Goal: Task Accomplishment & Management: Manage account settings

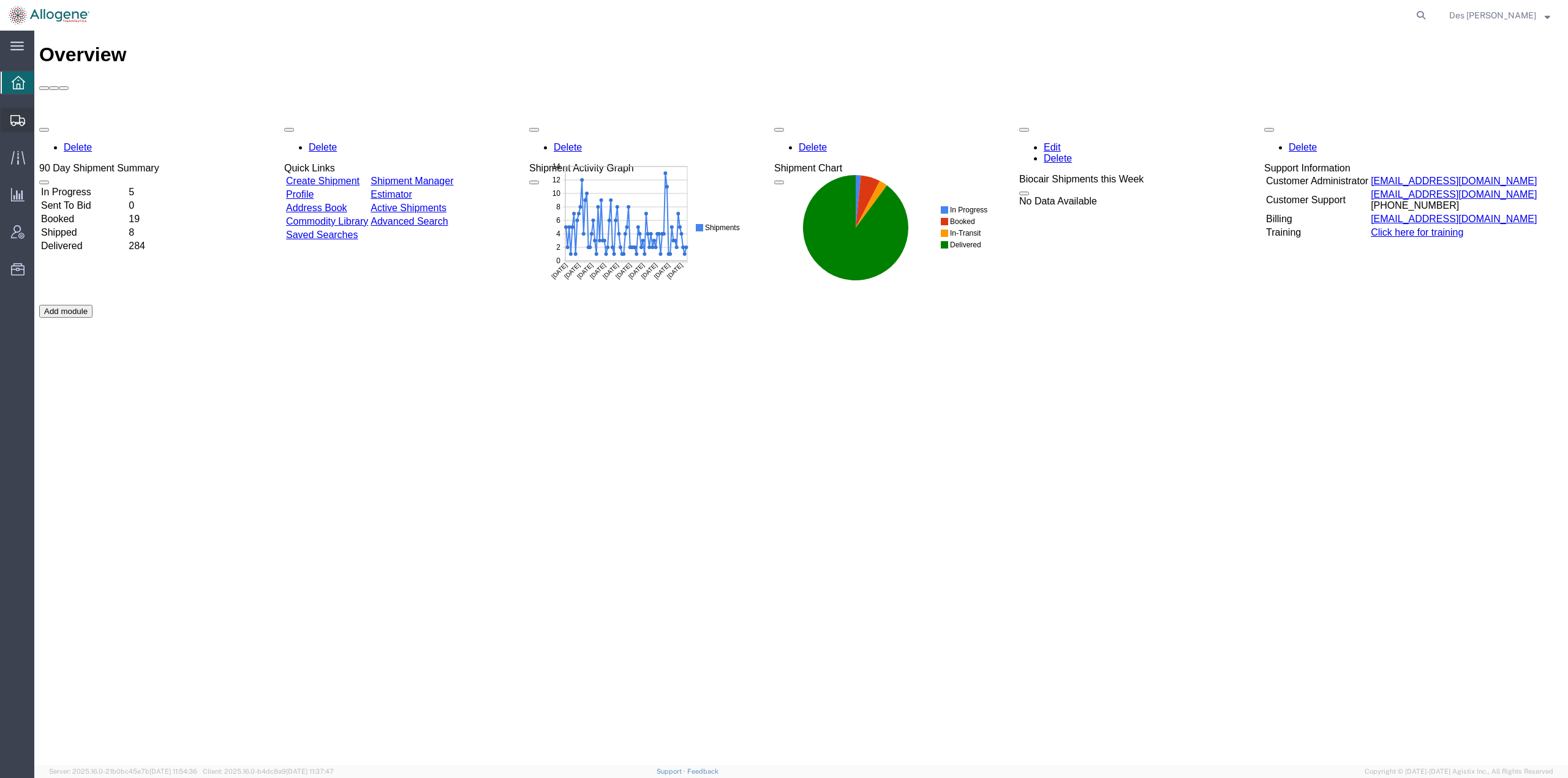
click at [42, 117] on span "Shipments" at bounding box center [38, 120] width 9 height 25
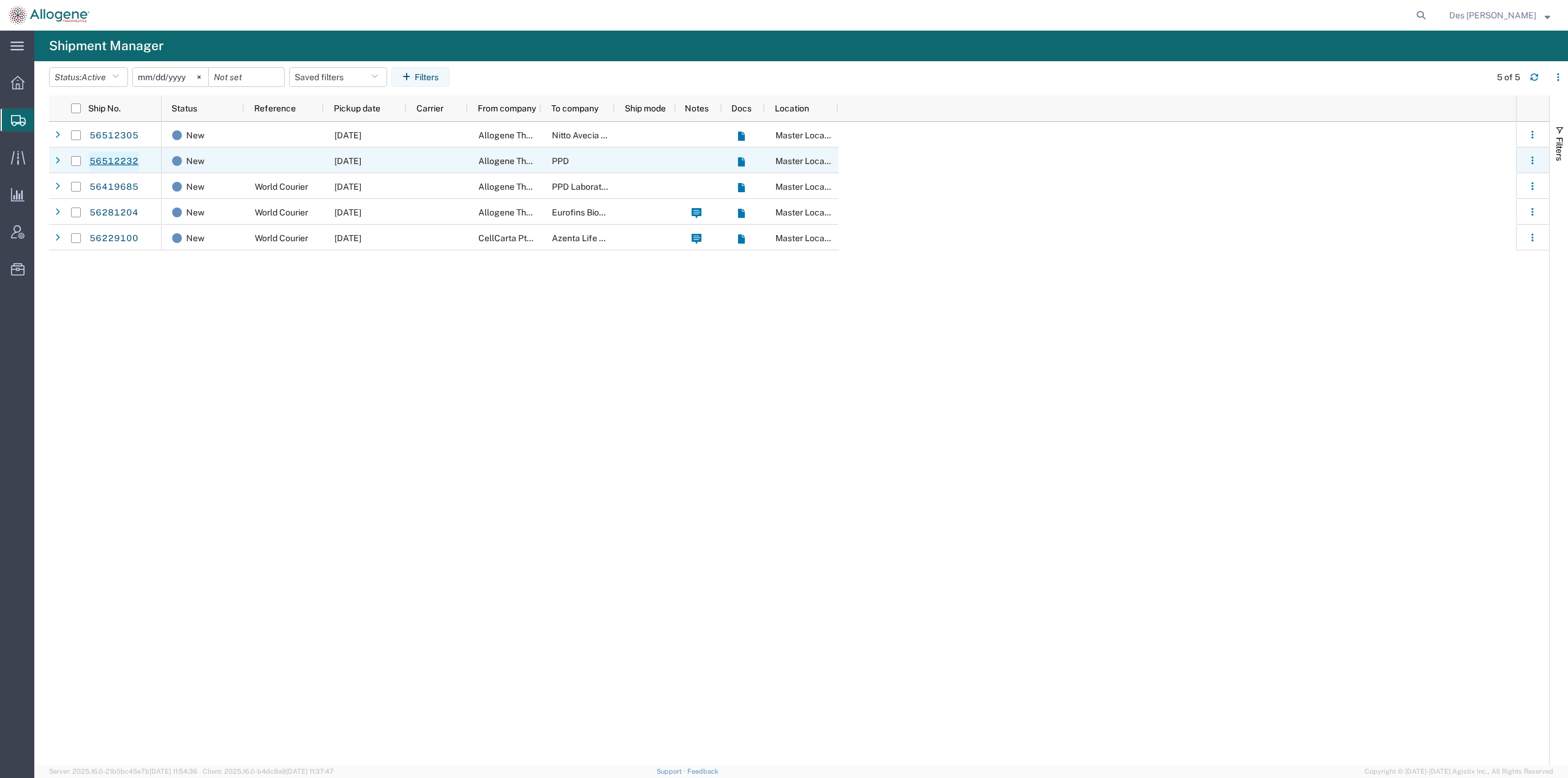
click at [116, 161] on link "56512232" at bounding box center [114, 162] width 50 height 20
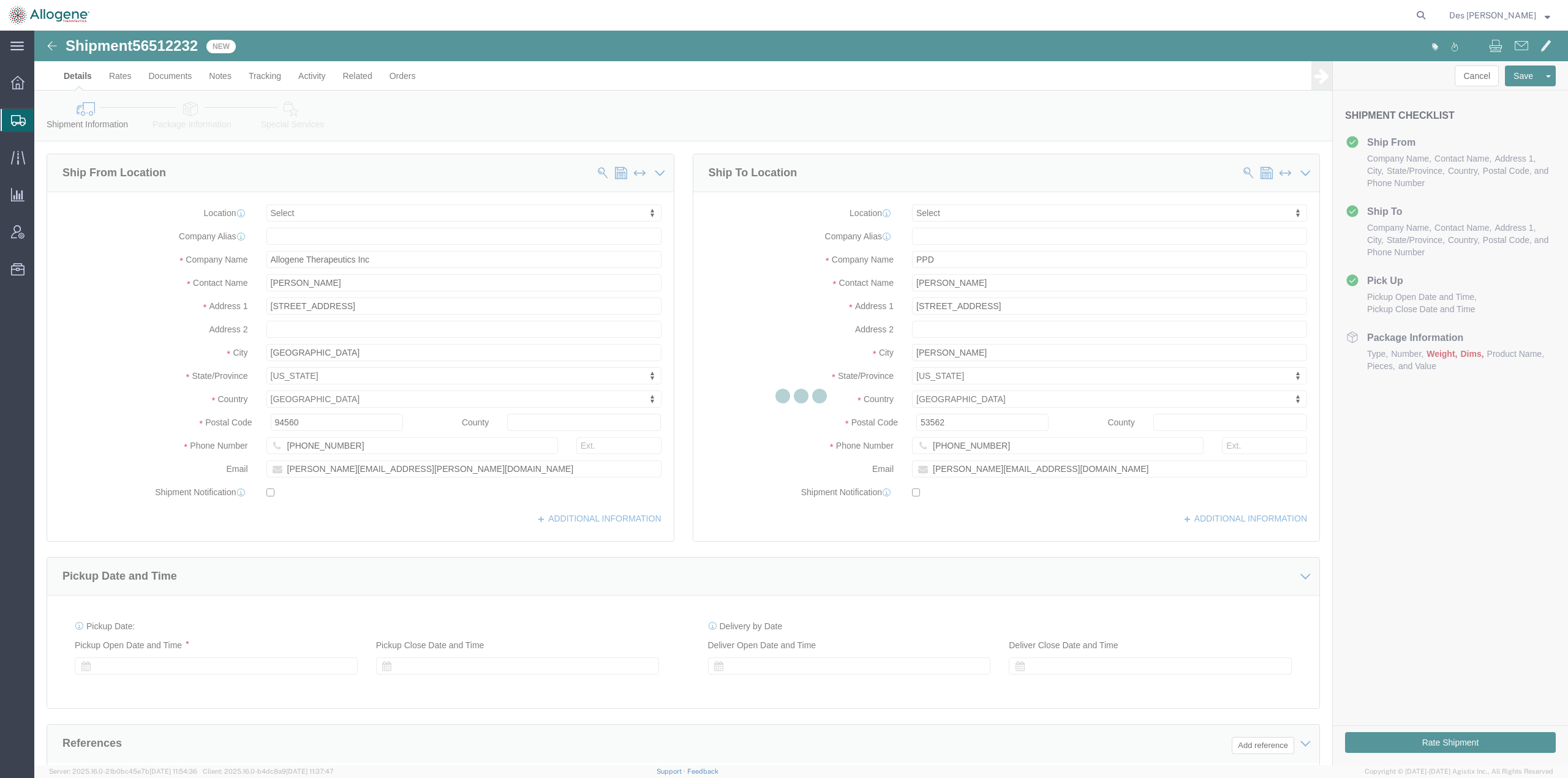
select select
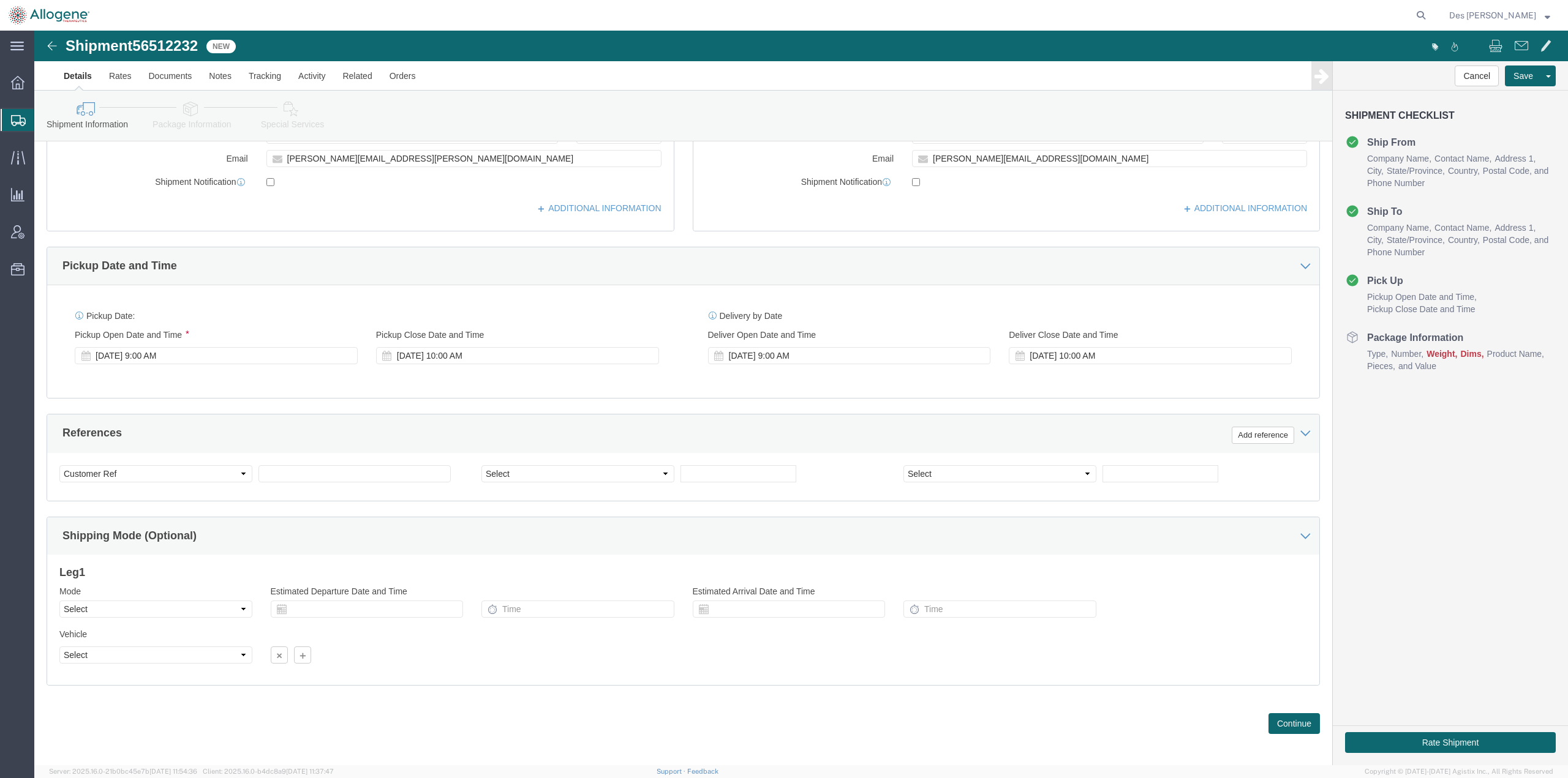
scroll to position [316, 0]
click button "Continue"
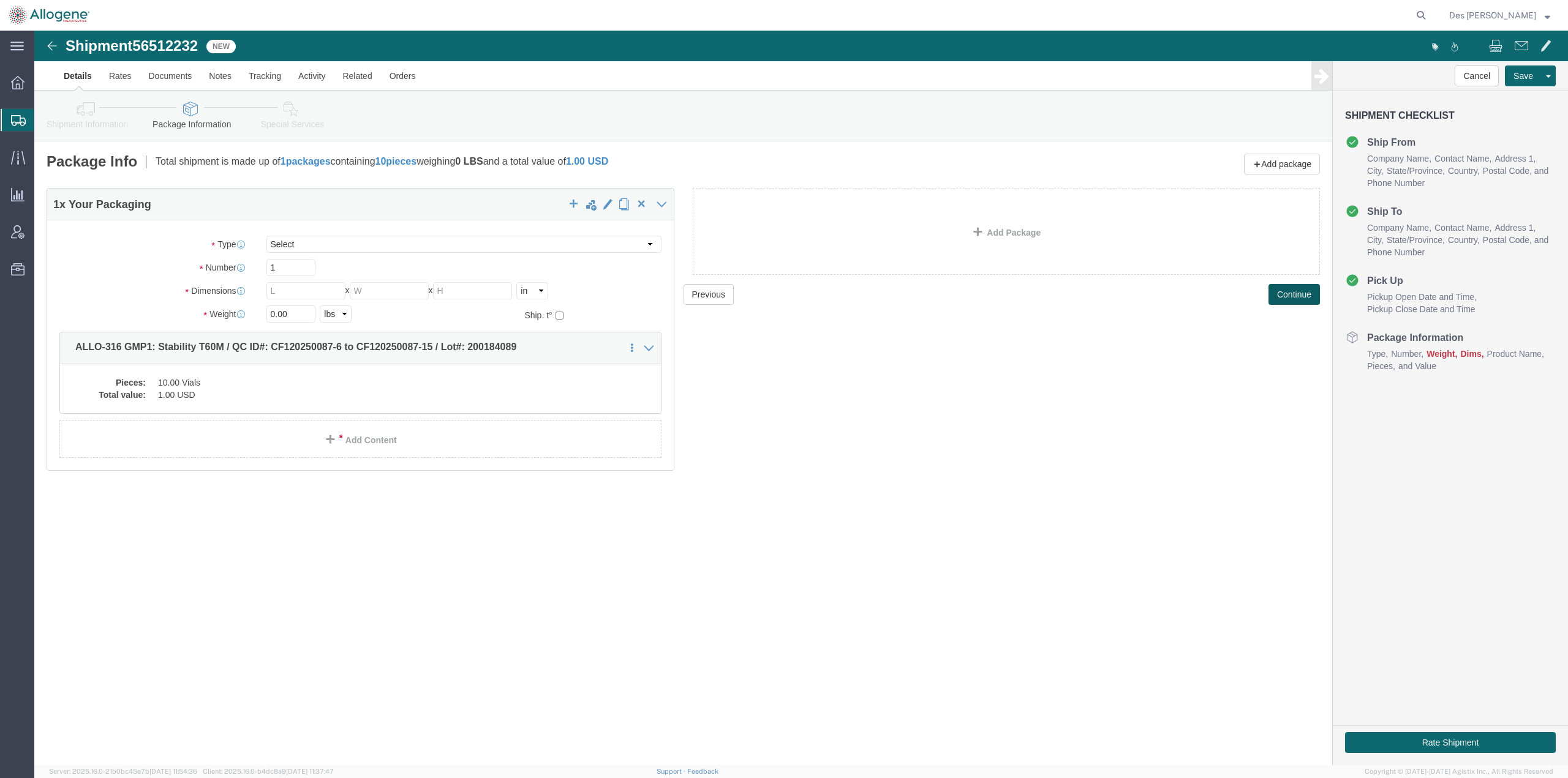
scroll to position [0, 0]
click link "Details"
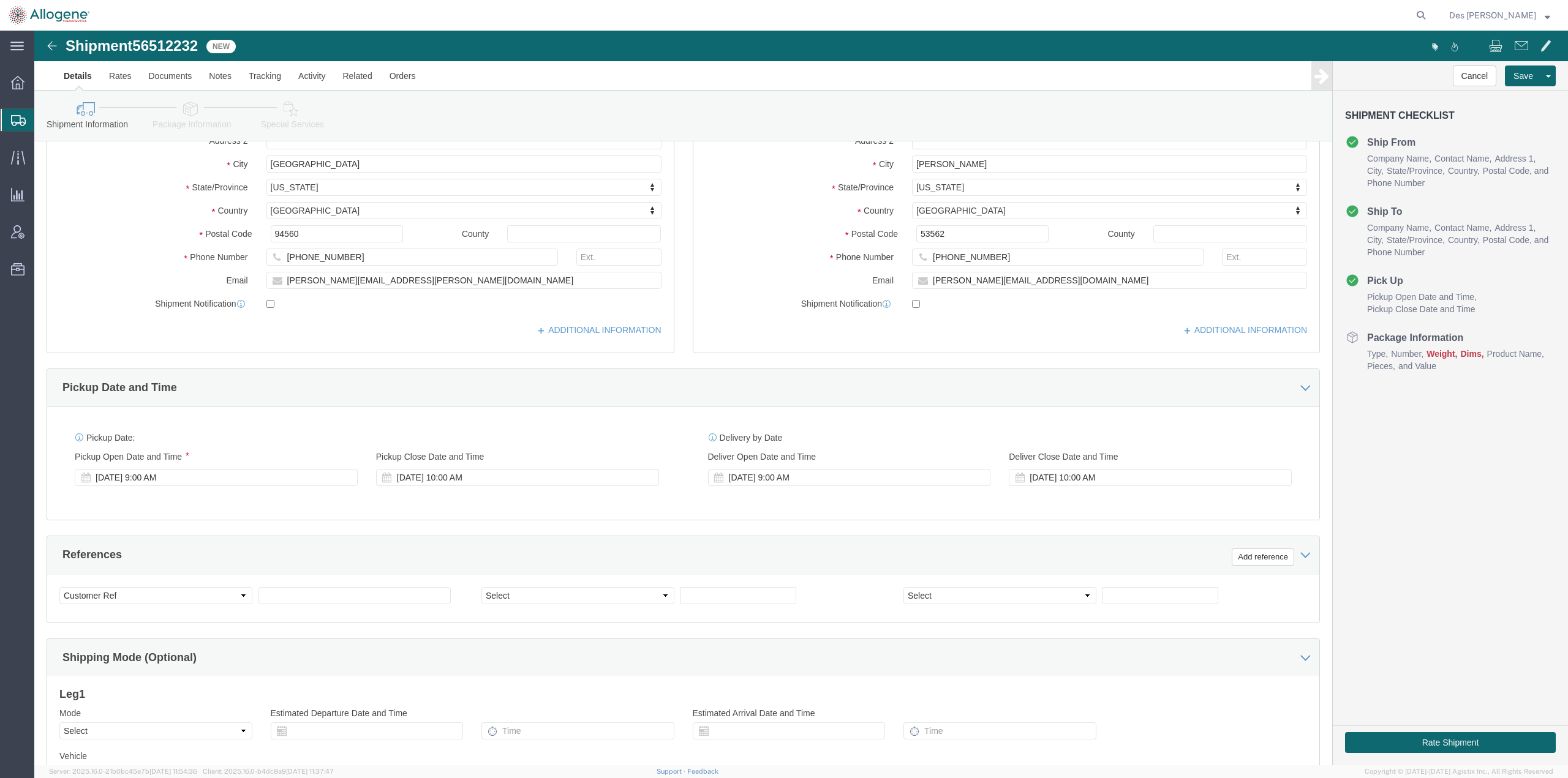
scroll to position [200, 0]
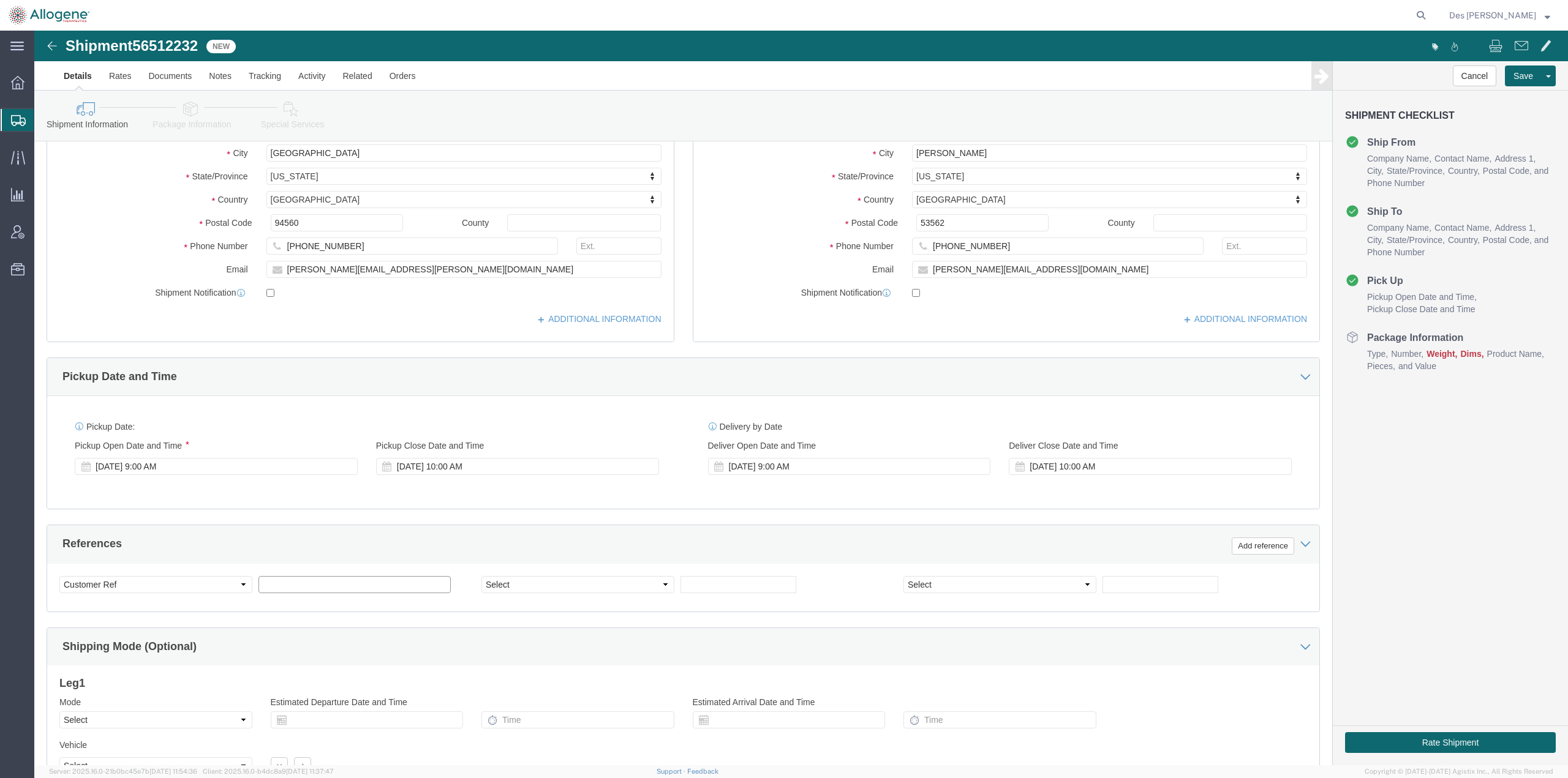
click input "text"
type input "ALLO=316"
click select "Select Account Type Activity ID Airline Appointment Number ASN Batch Request # …"
select select "PURCHORD"
click select "Select Account Type Activity ID Airline Appointment Number ASN Batch Request # …"
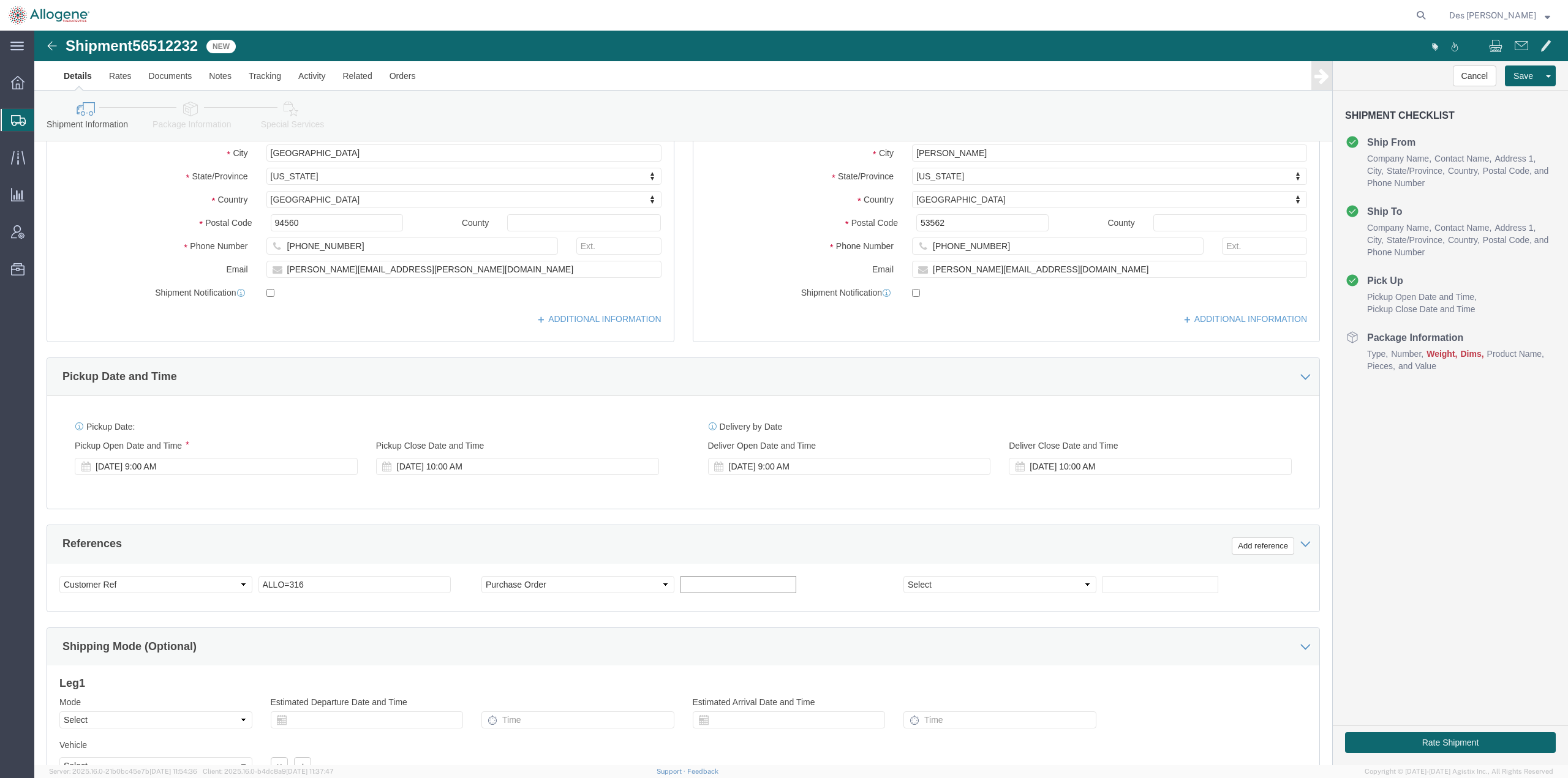
click input "text"
type input "2952"
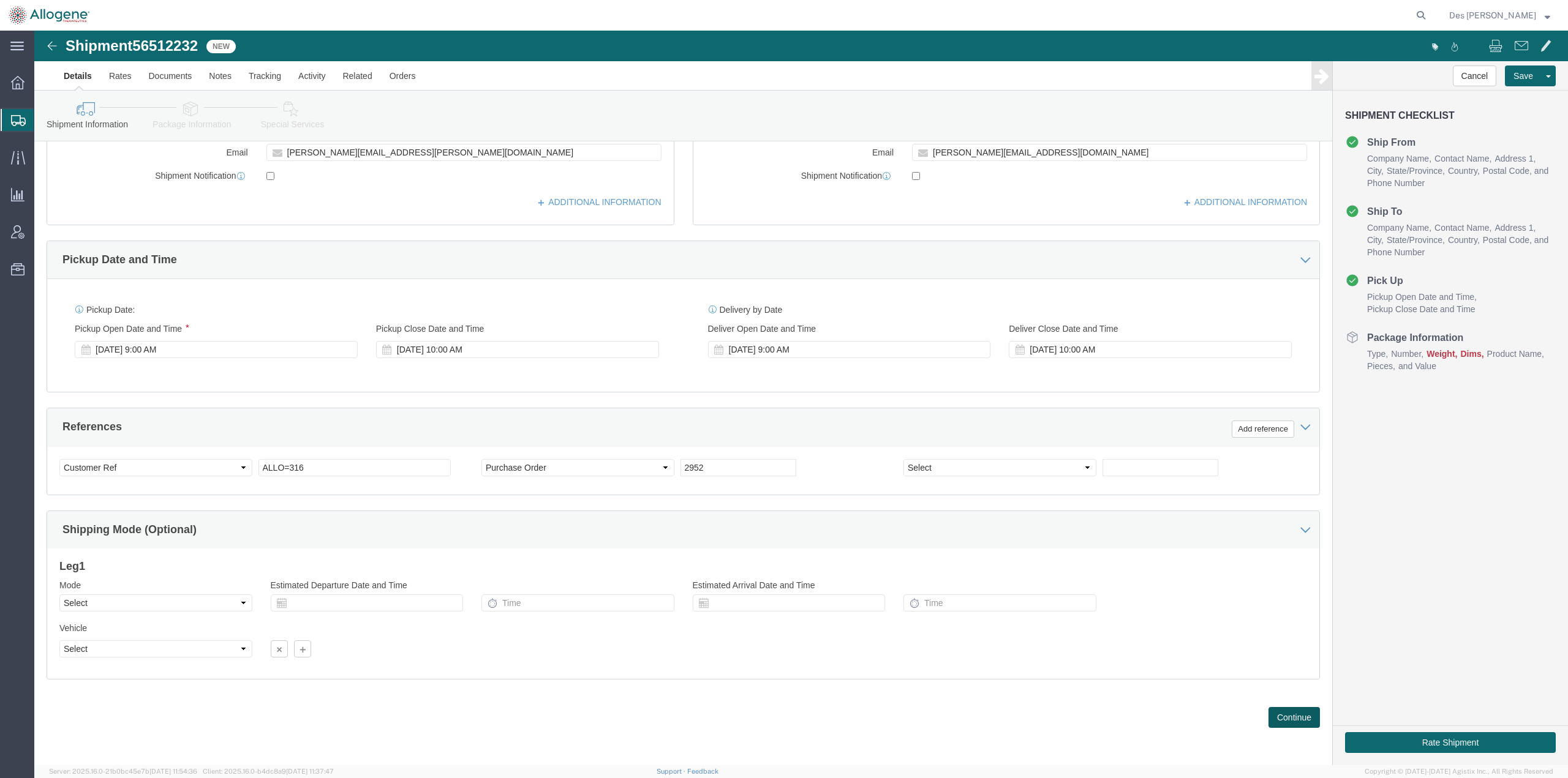
click button "Continue"
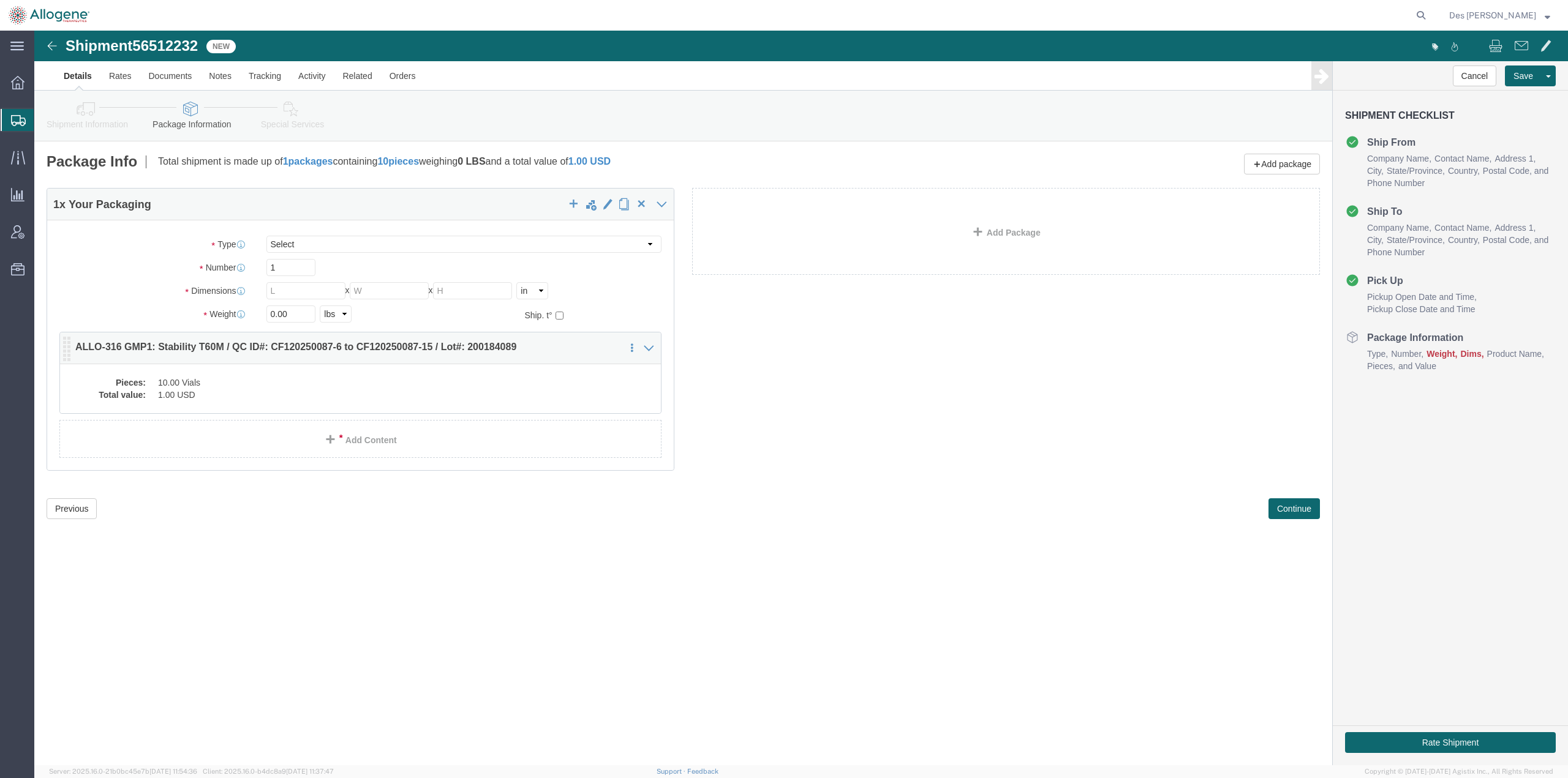
click dd "10.00 Vials"
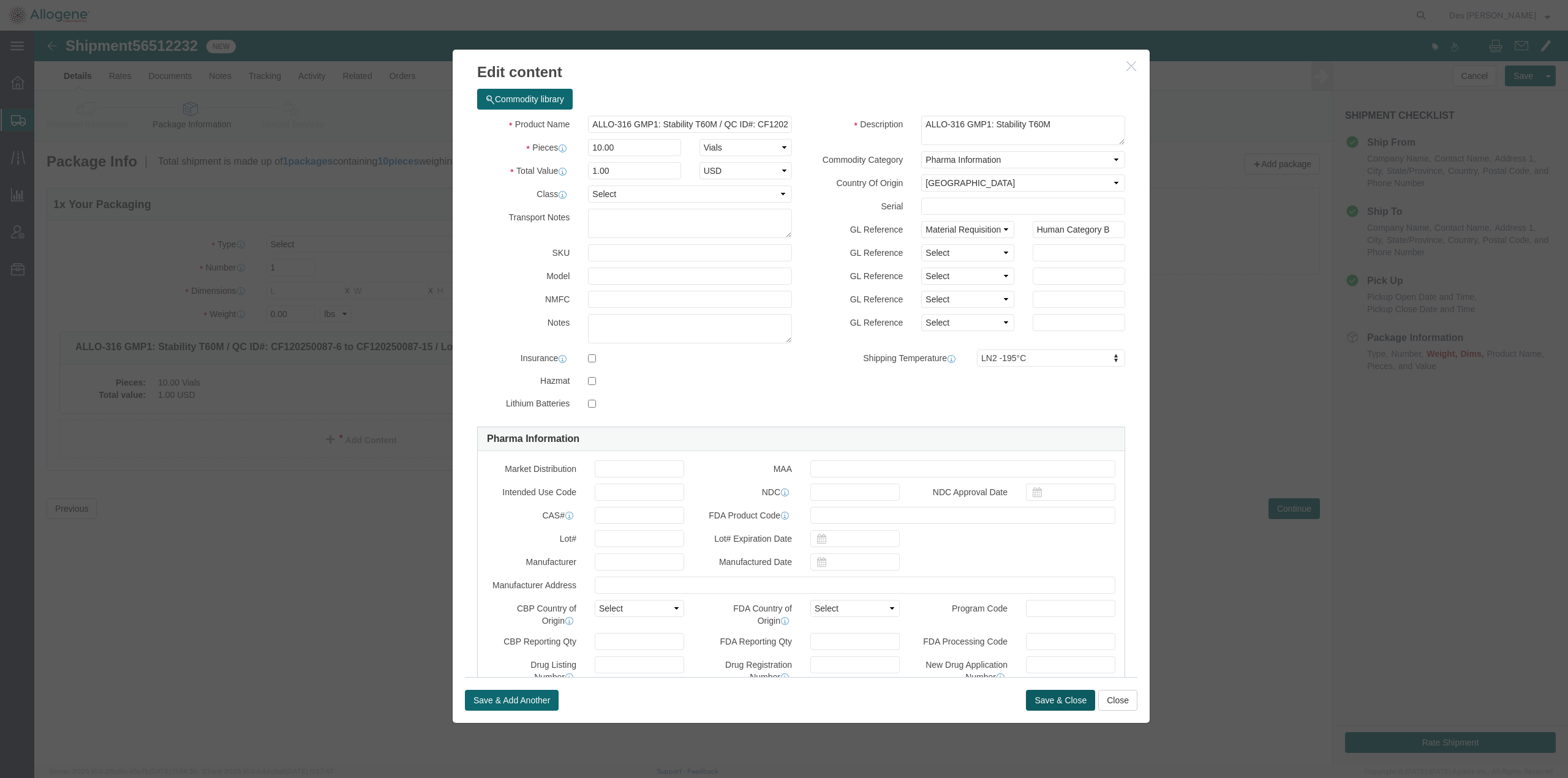
click button "Save & Close"
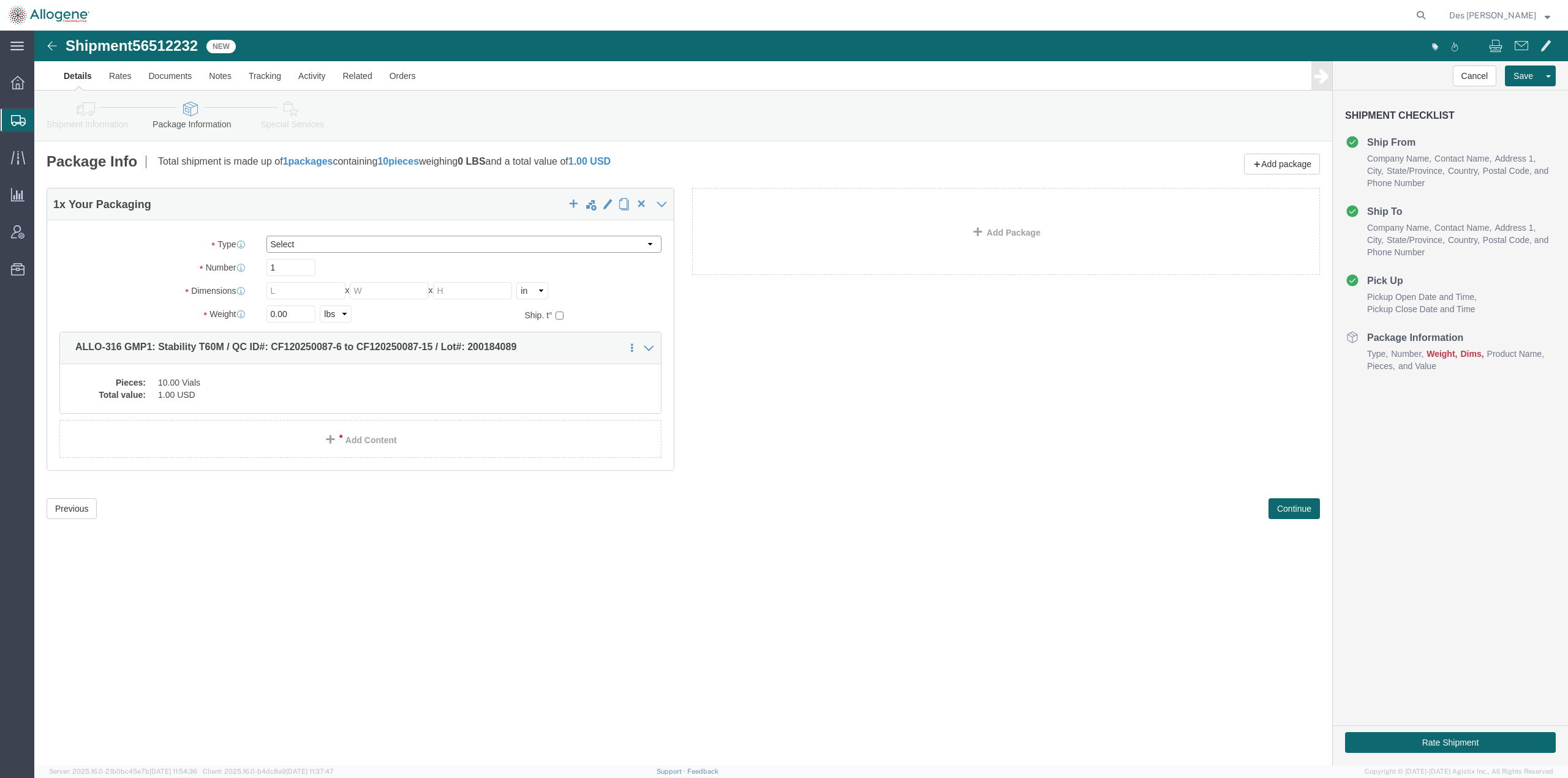
click select "Select [DATE] Ambient [DATE] Dry Ice BC30 BC30 Ambient BC42 BC42 Frozen BC61 (C…"
select select "SS01"
click select "Select [DATE] Ambient [DATE] Dry Ice BC30 BC30 Ambient BC42 BC42 Frozen BC61 (C…"
type input "24.00"
type input "23.20"
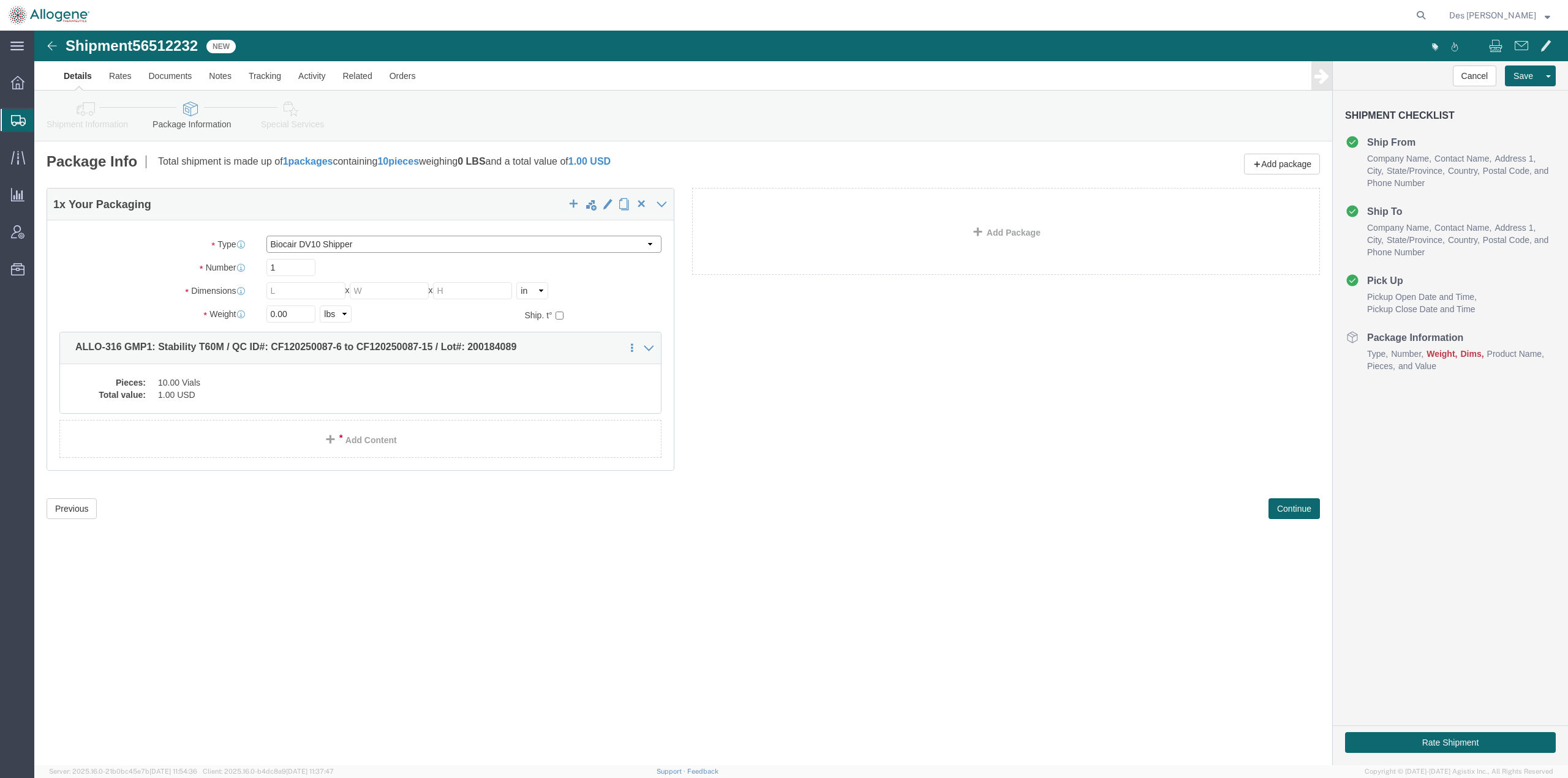
type input "37.00"
type input "106.5"
type input "[MEDICAL_DATA]"
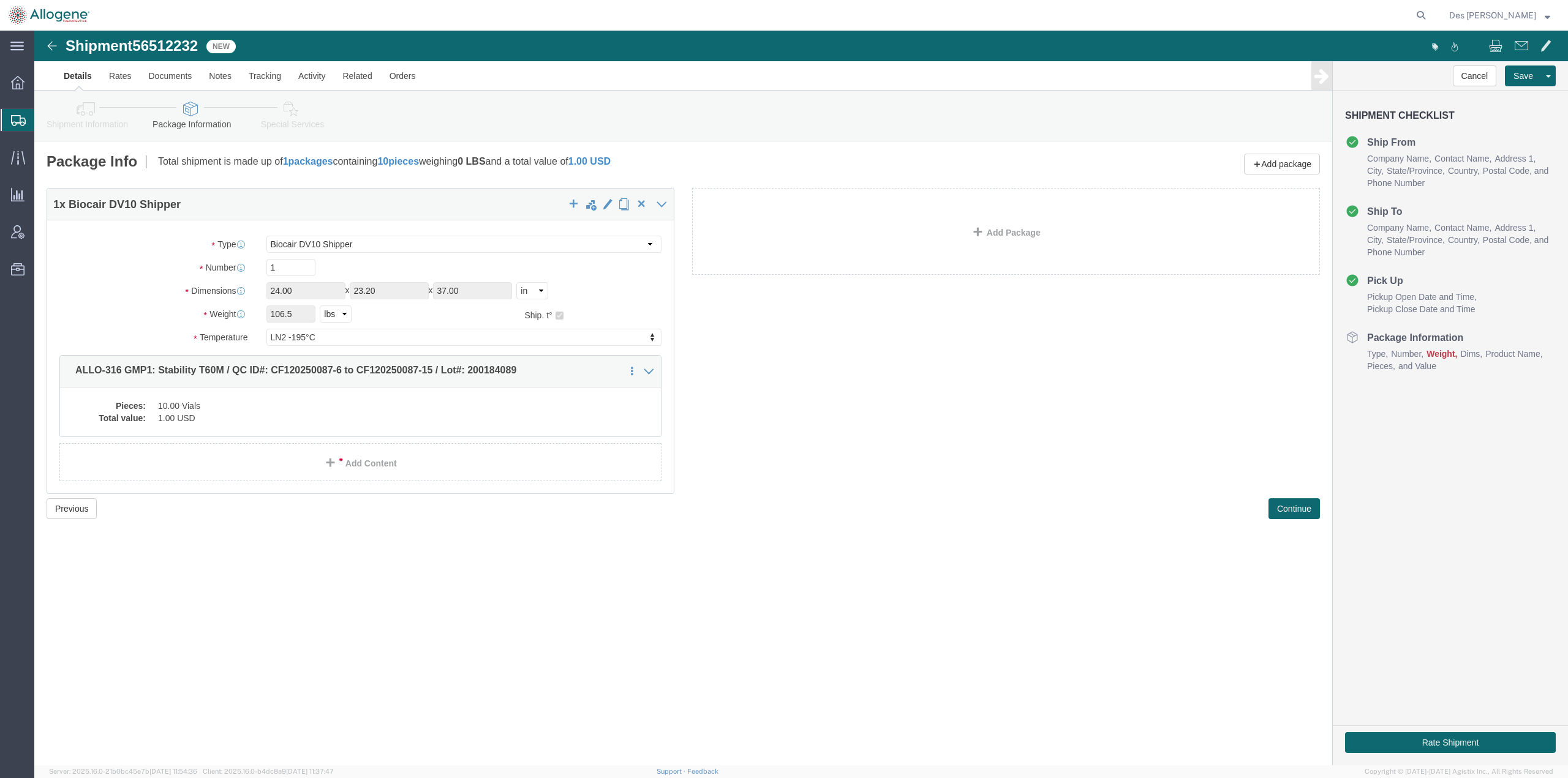
click div "Shipment 56512232 New Details Rates Documents Notes Tracking Activity Related O…"
click button "Continue"
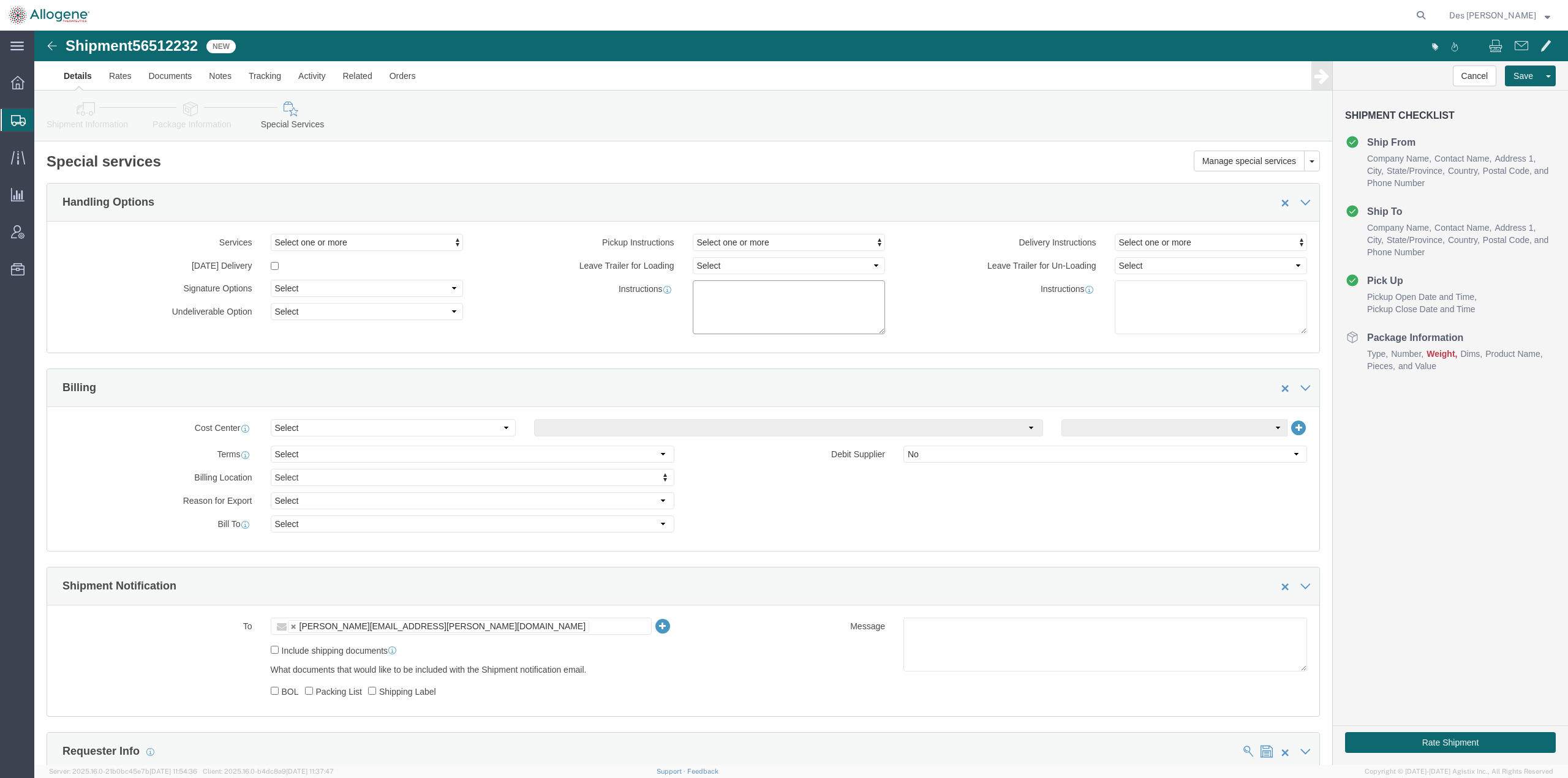
click textarea
type textarea "Please provide 1 x DV10 with a GPS and live view link."
click link "Details"
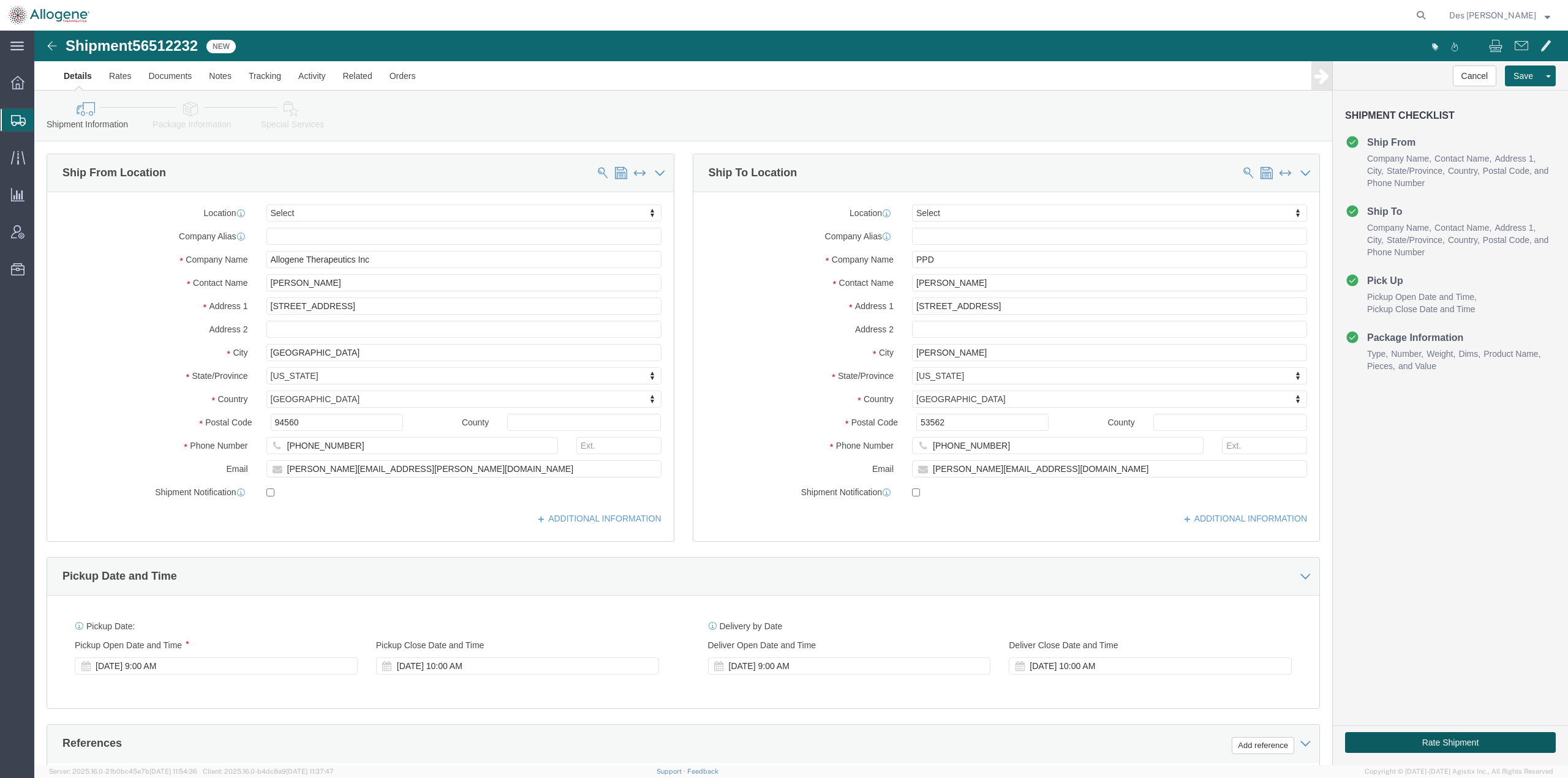
click button "Rate Shipment"
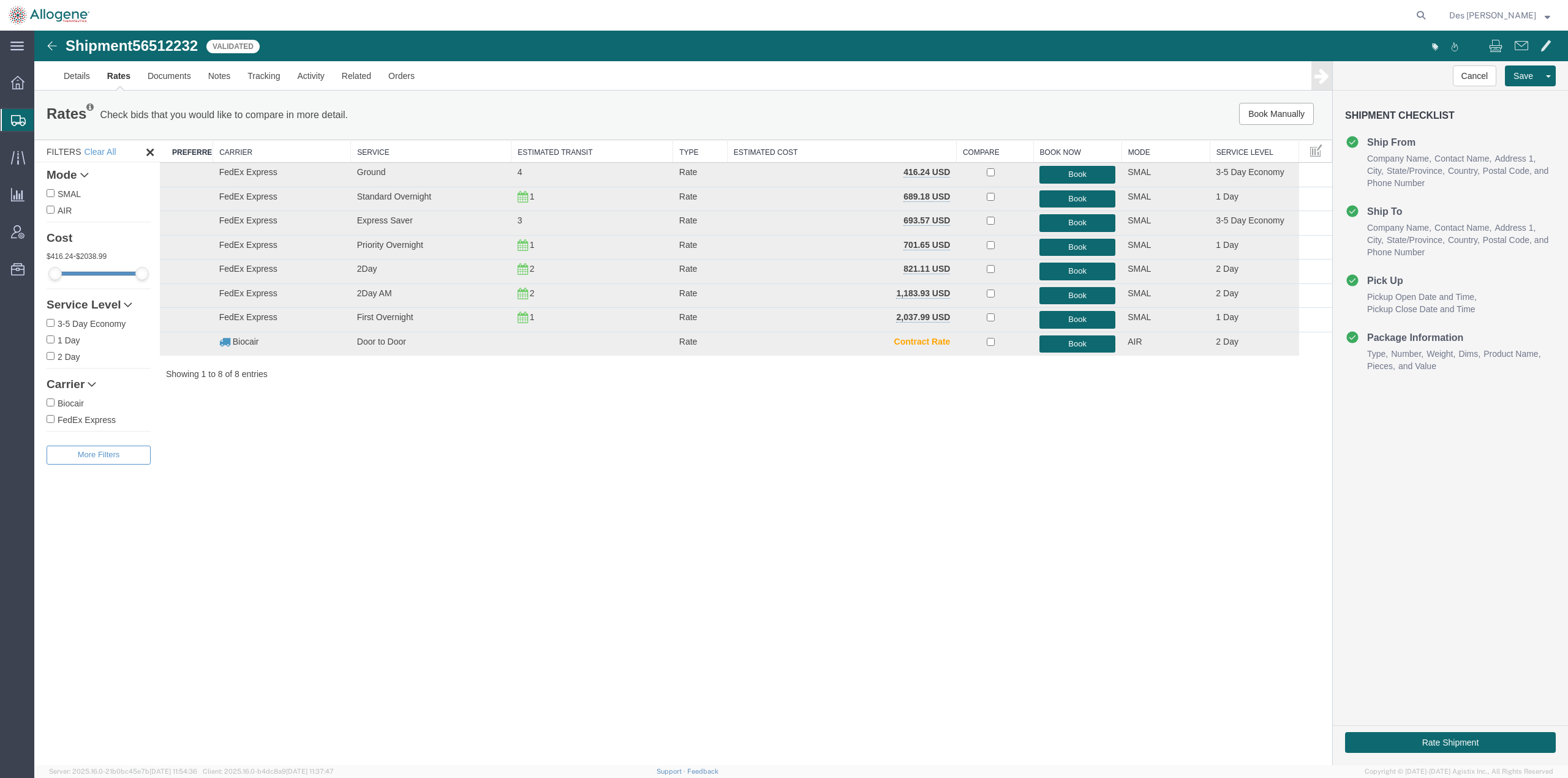
click at [441, 458] on div "Shipment 56512232 8 of 8 Validated Details Rates Documents Notes Tracking Activ…" at bounding box center [801, 398] width 1534 height 734
click at [1077, 342] on button "Book" at bounding box center [1078, 344] width 76 height 18
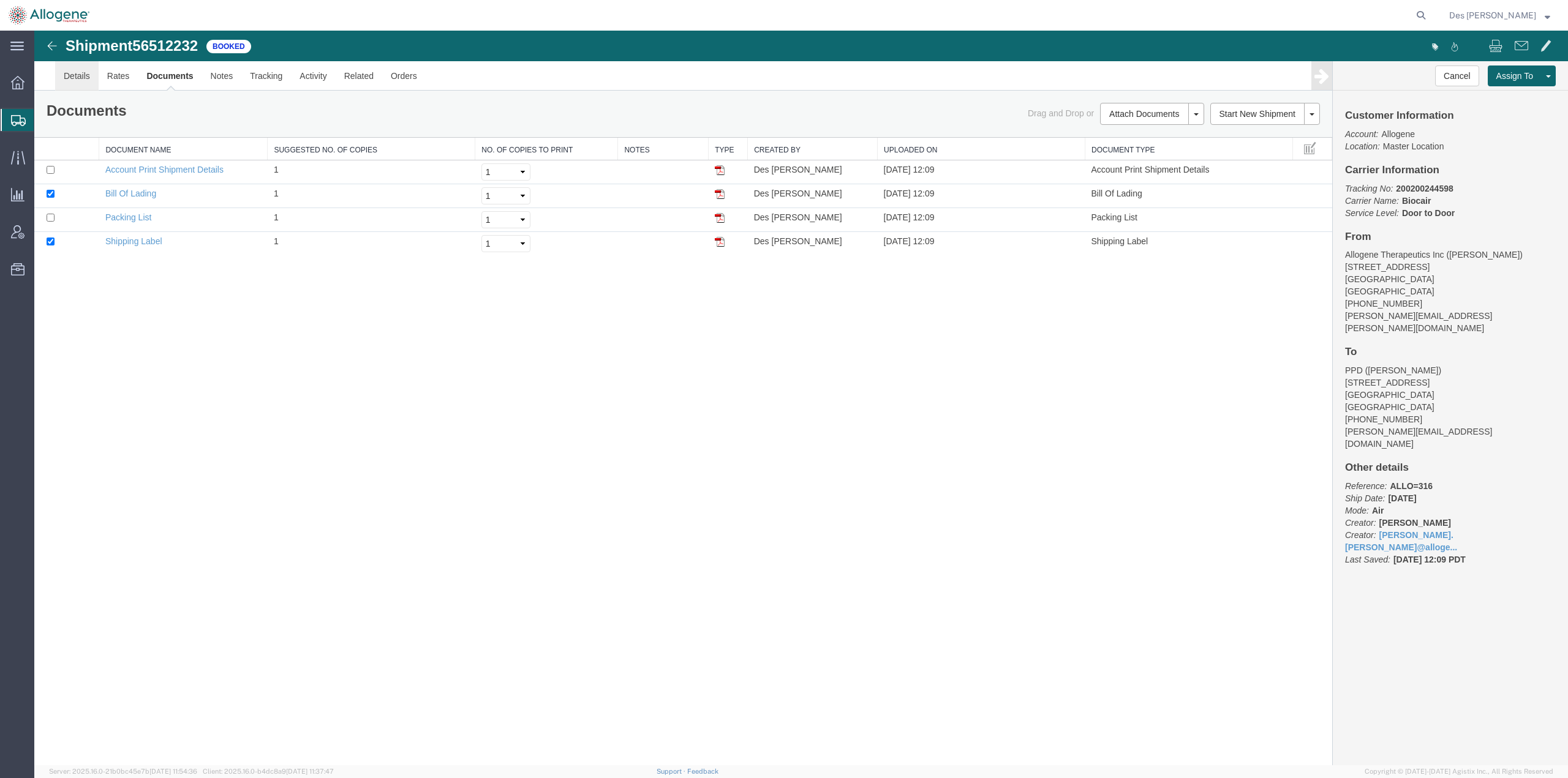
click at [87, 76] on link "Details" at bounding box center [77, 76] width 44 height 29
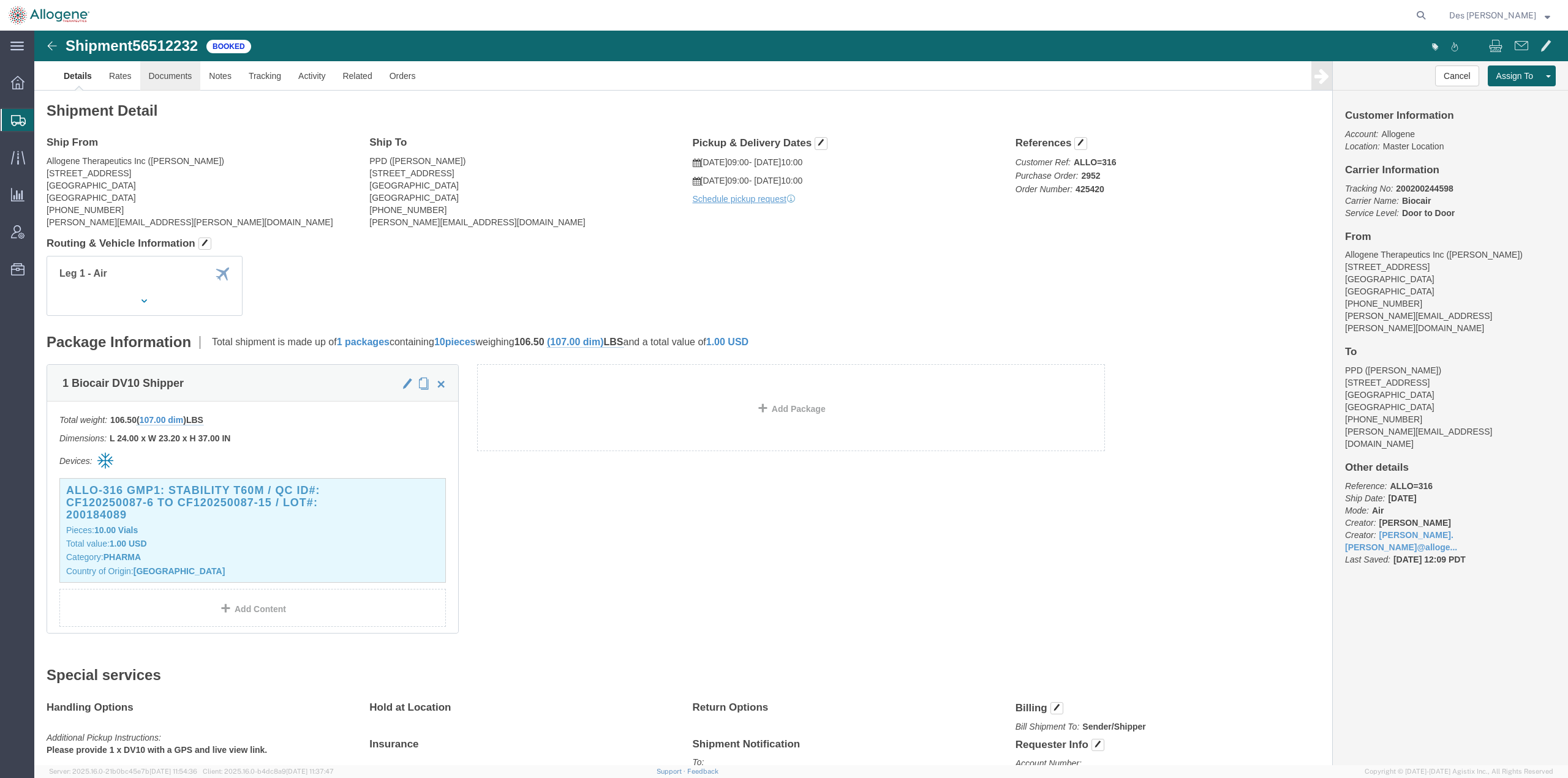
click link "Documents"
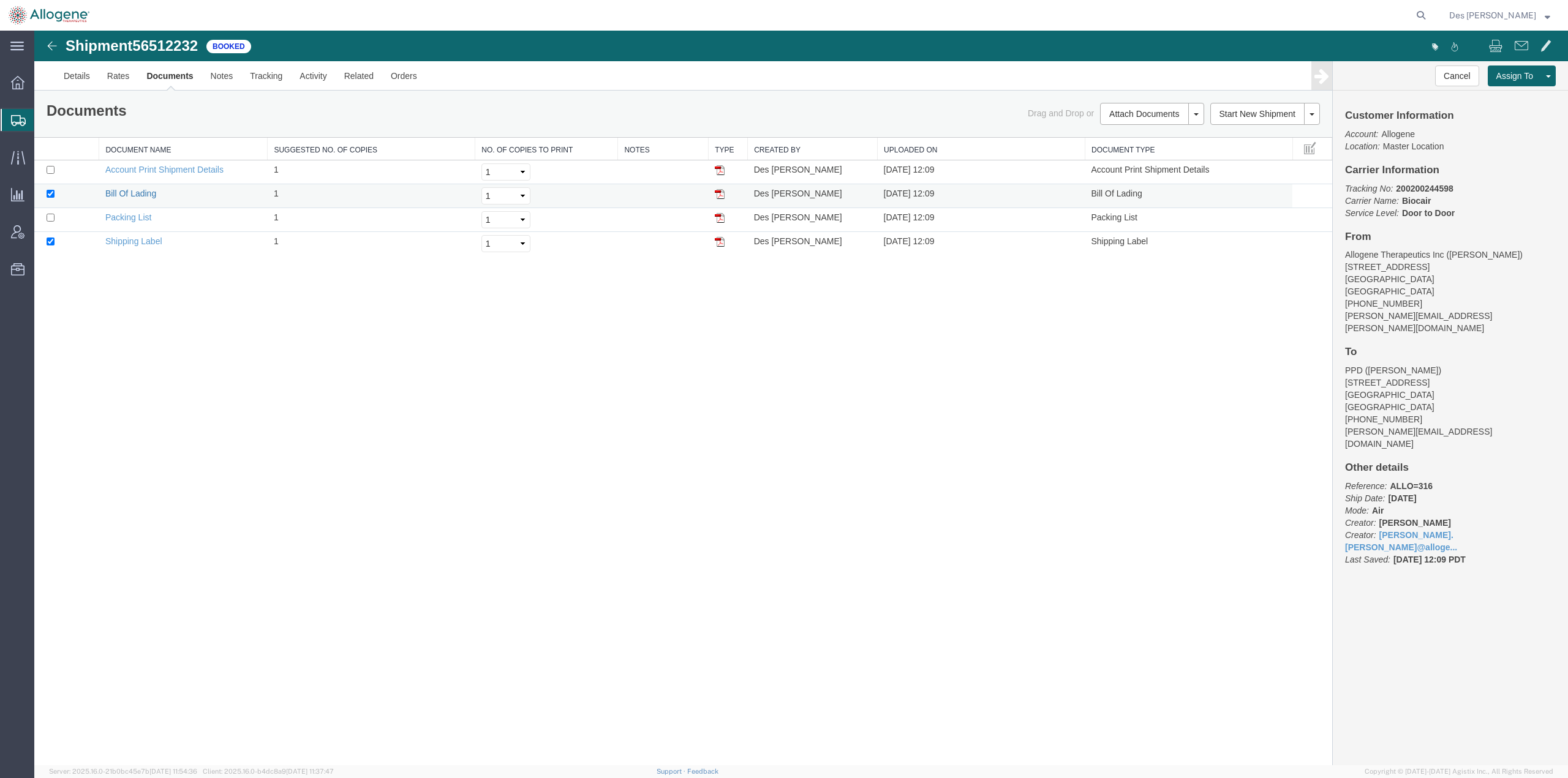
click at [131, 194] on link "Bill Of Lading" at bounding box center [130, 194] width 51 height 10
click at [44, 117] on span "Shipments" at bounding box center [39, 120] width 10 height 25
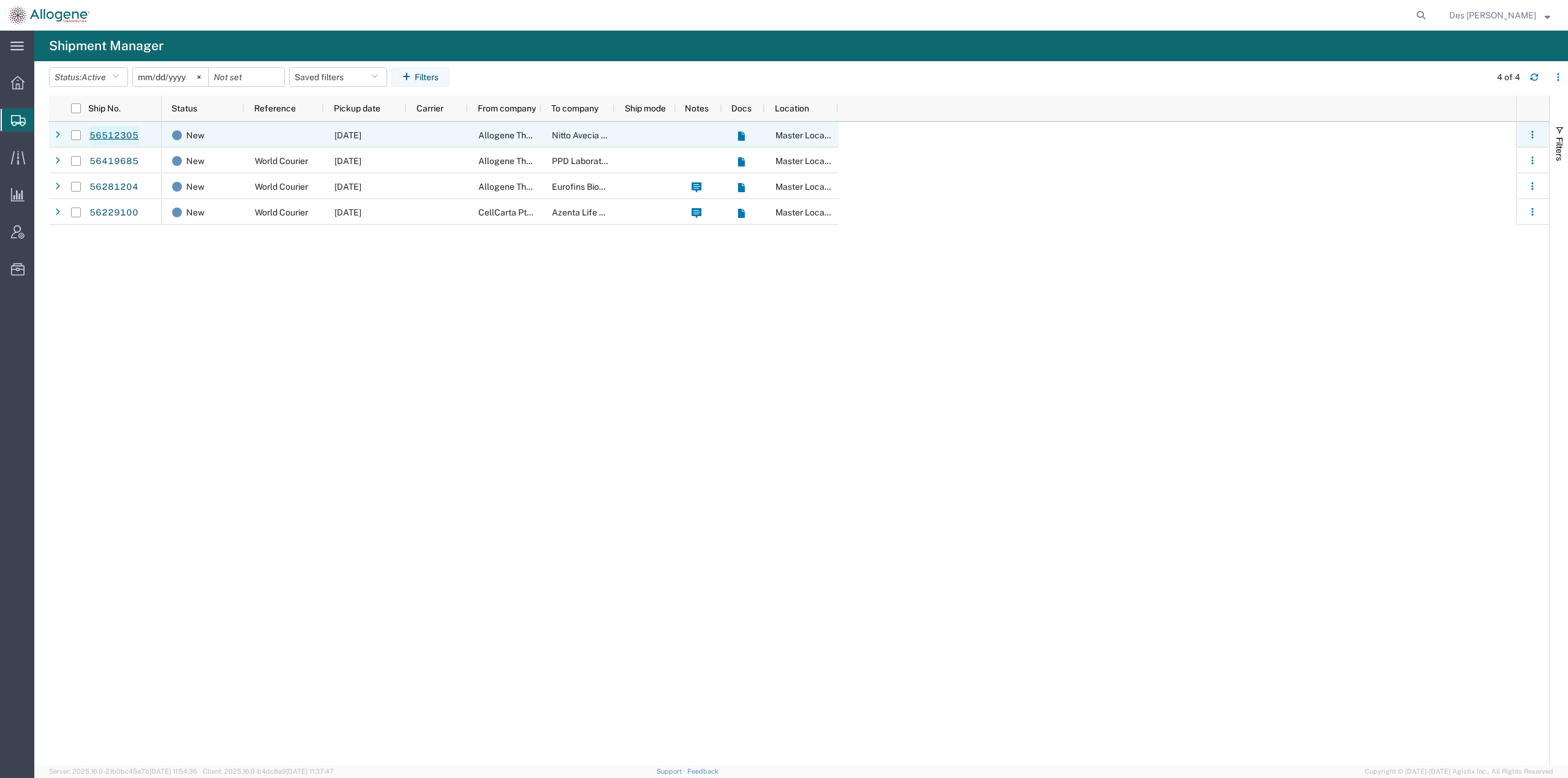
click at [132, 128] on link "56512305" at bounding box center [114, 136] width 50 height 20
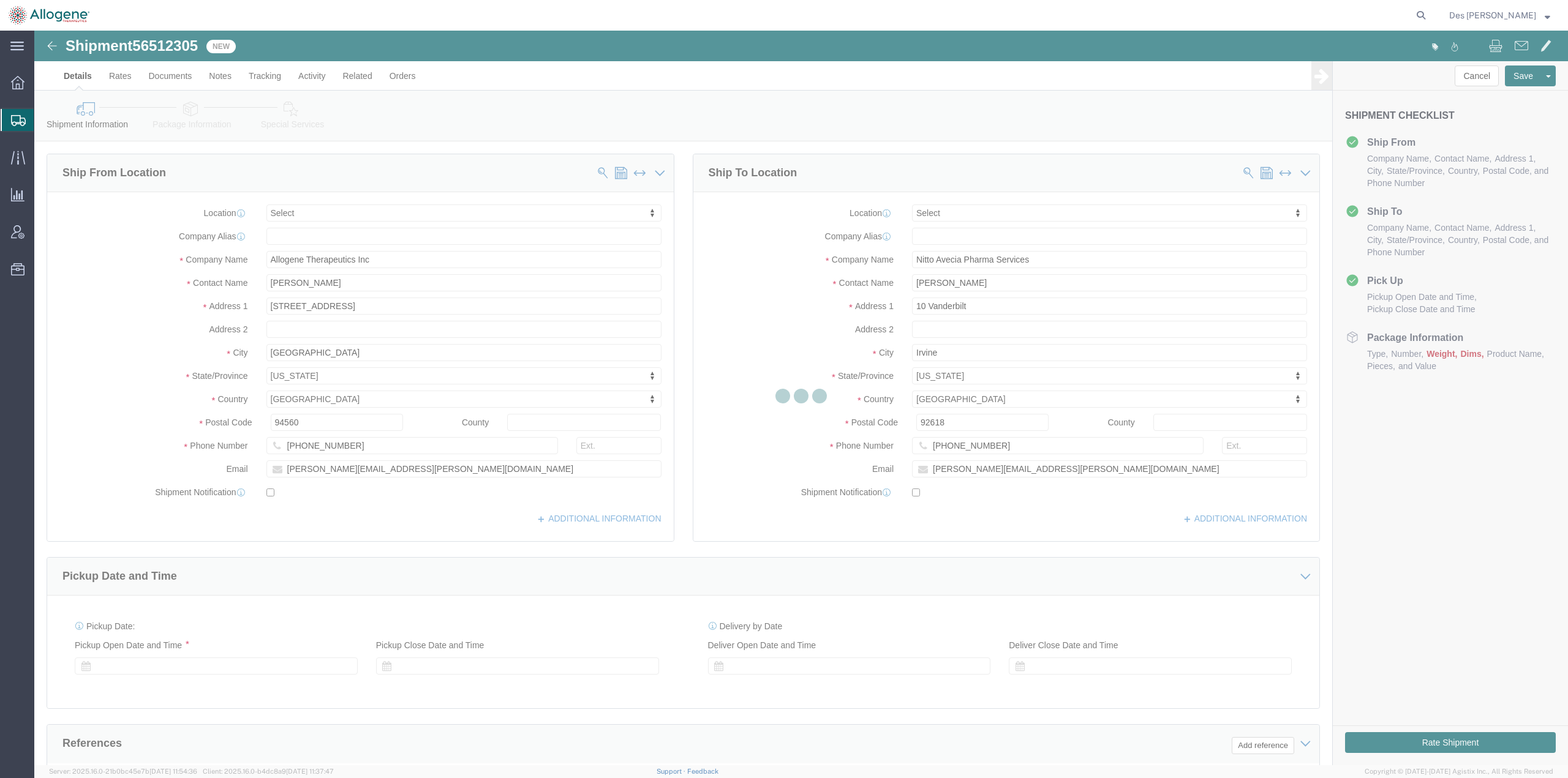
select select
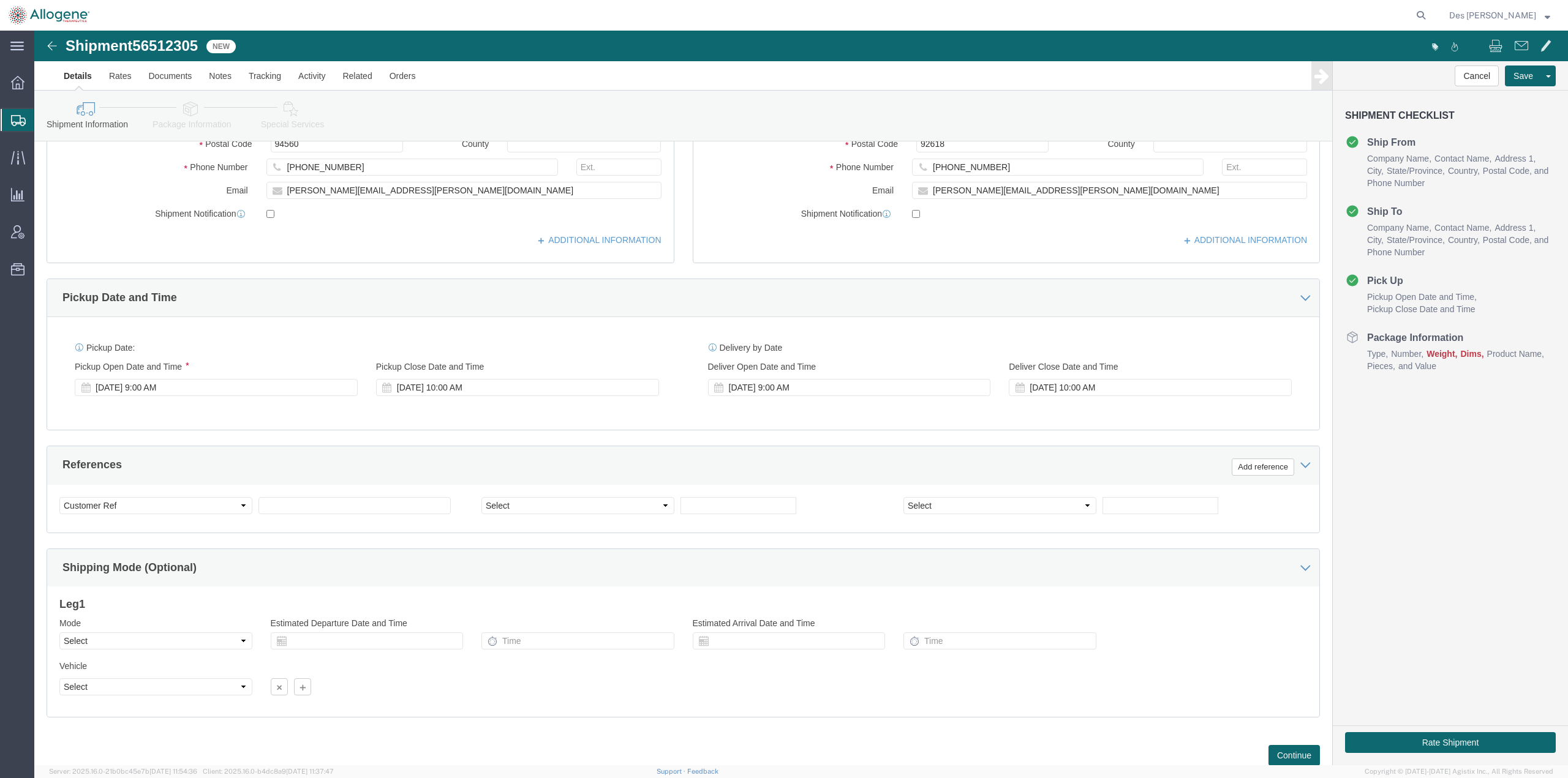
scroll to position [280, 0]
click button "Continue"
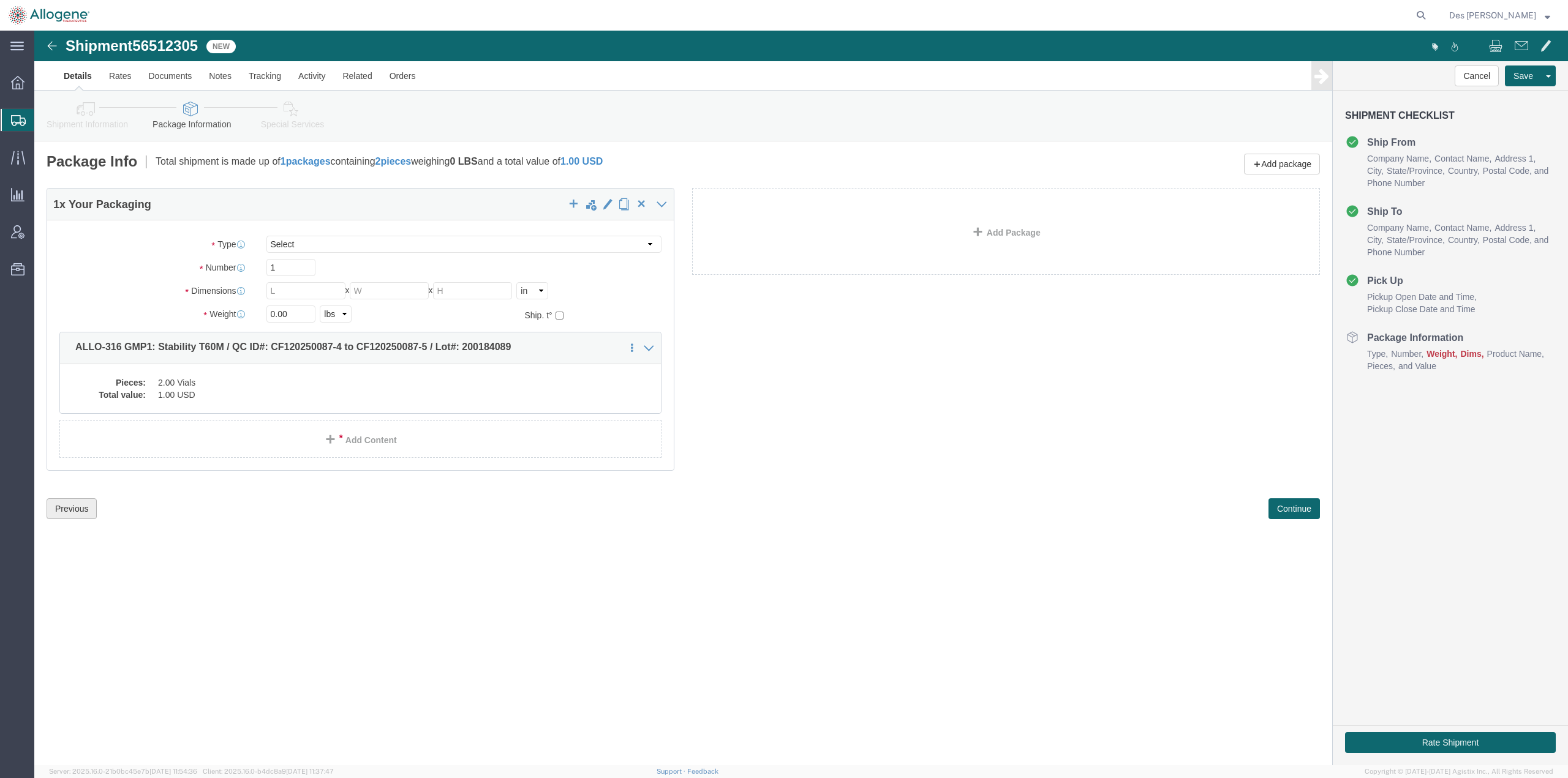
click button "Previous"
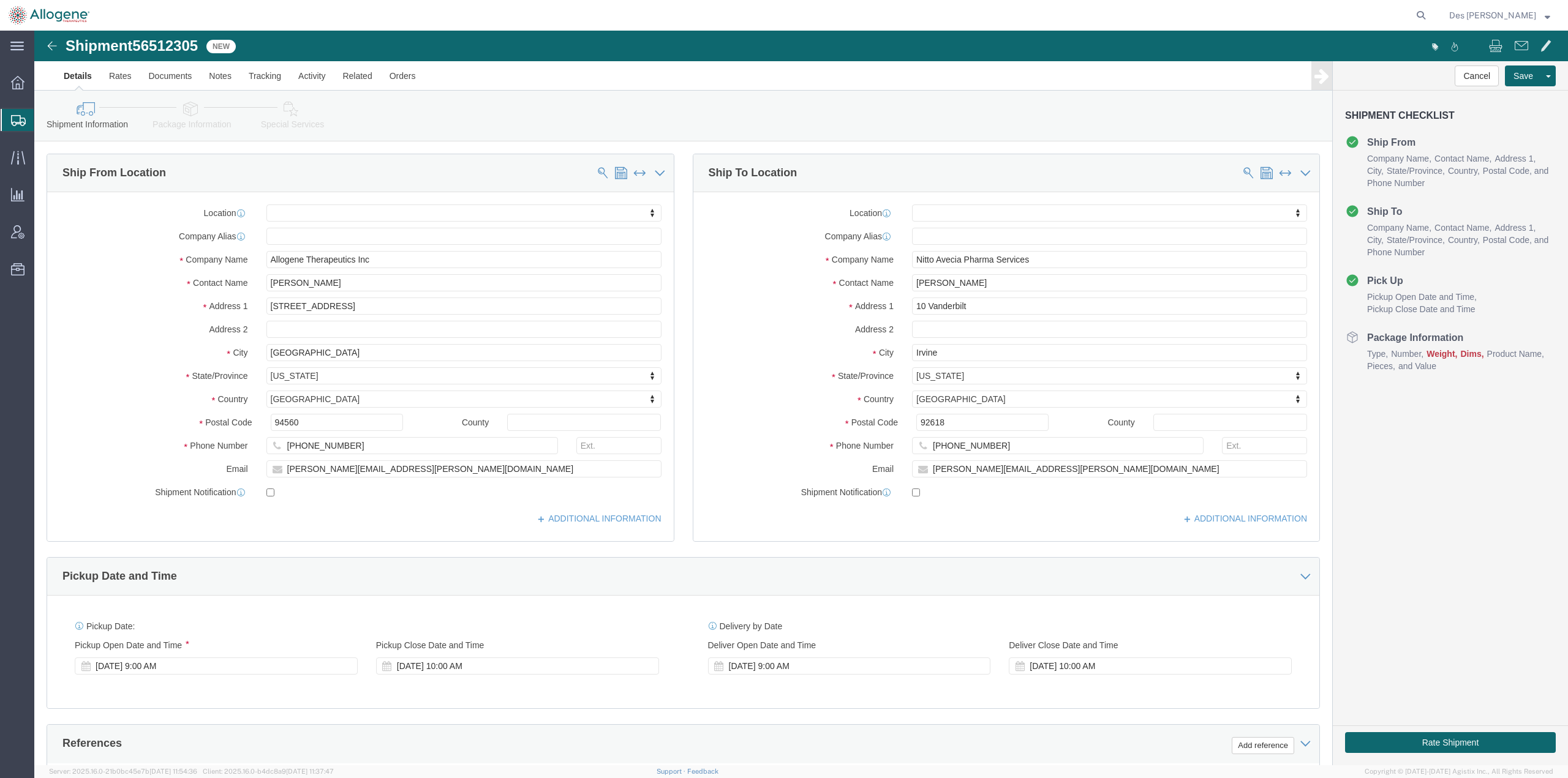
scroll to position [316, 0]
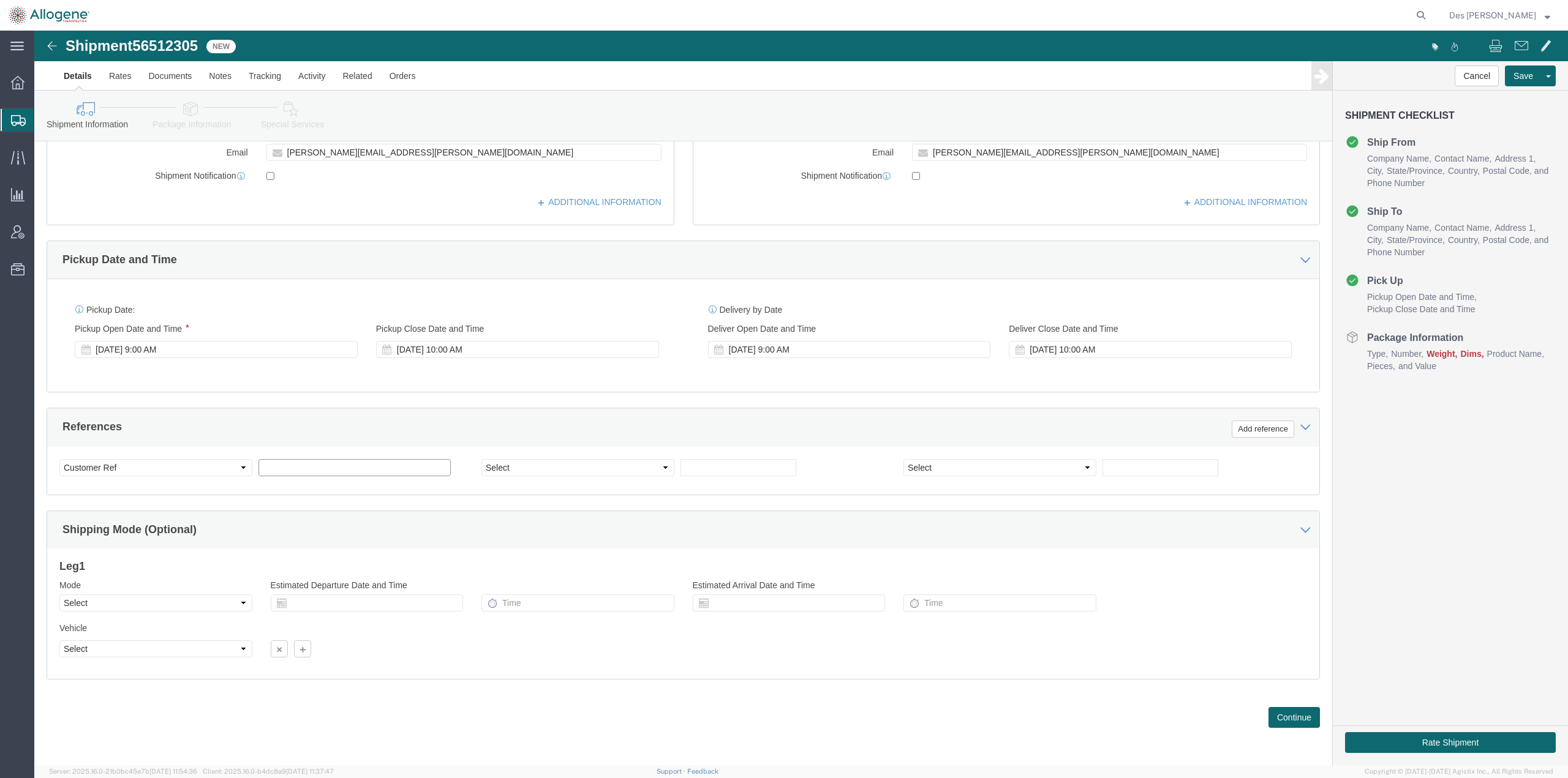
click input "text"
type input "ALLO-316"
click input "text"
click select "Select Account Type Activity ID Airline Appointment Number ASN Batch Request # …"
select select "PURCHORD"
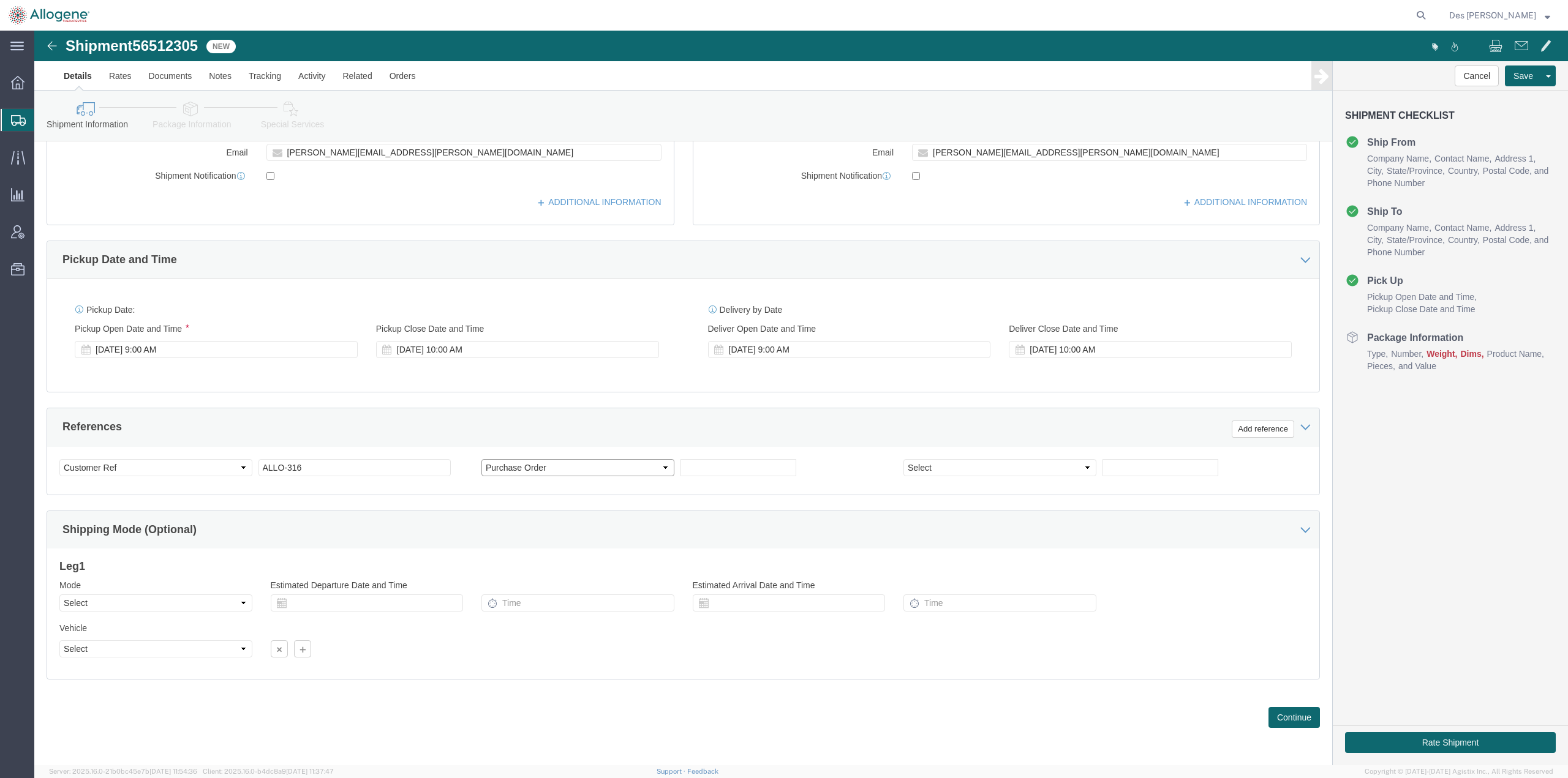
click select "Select Account Type Activity ID Airline Appointment Number ASN Batch Request # …"
click input "text"
type input "2952"
click button "Continue"
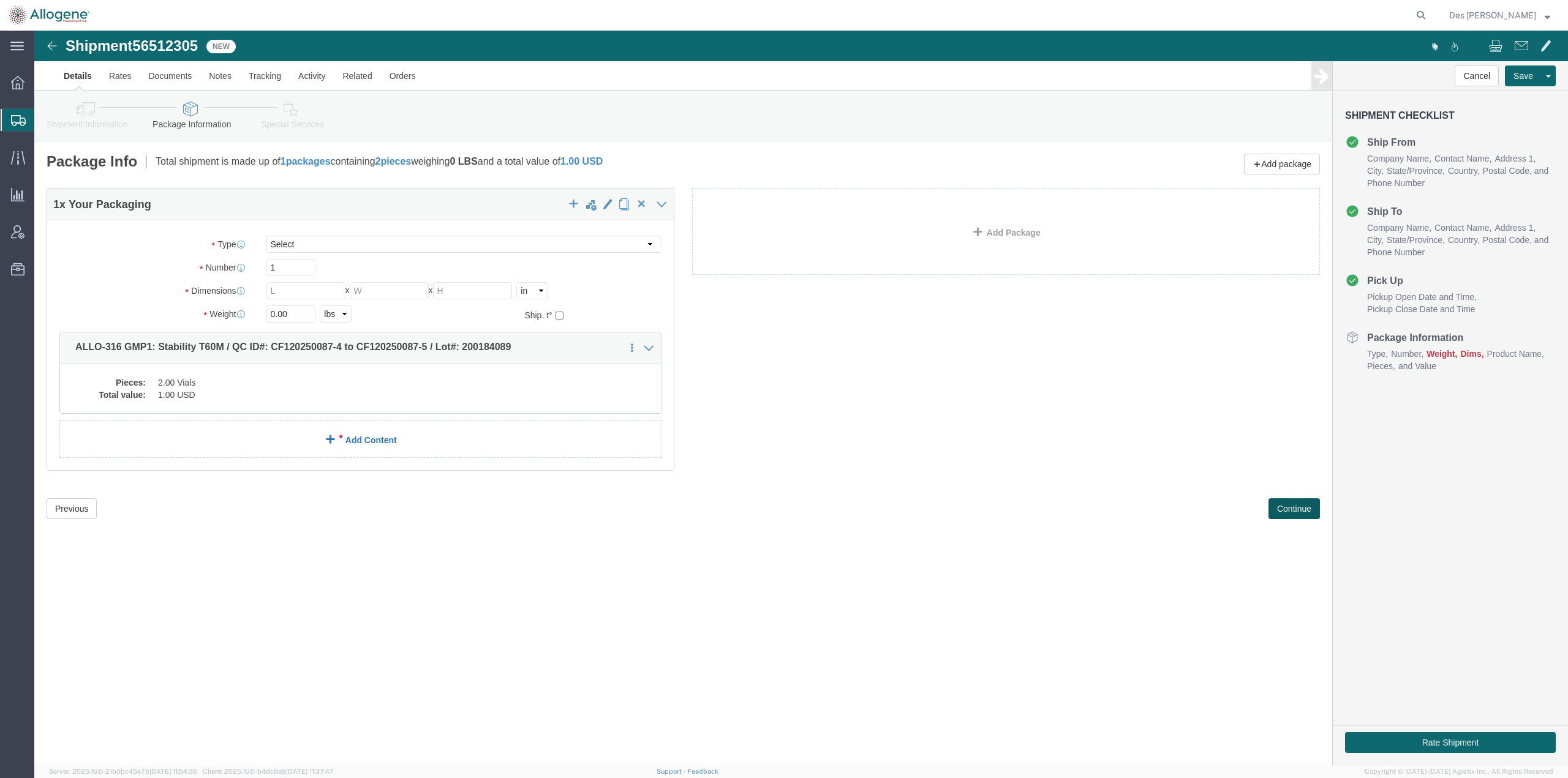
scroll to position [0, 0]
click dd "2.00 Vials"
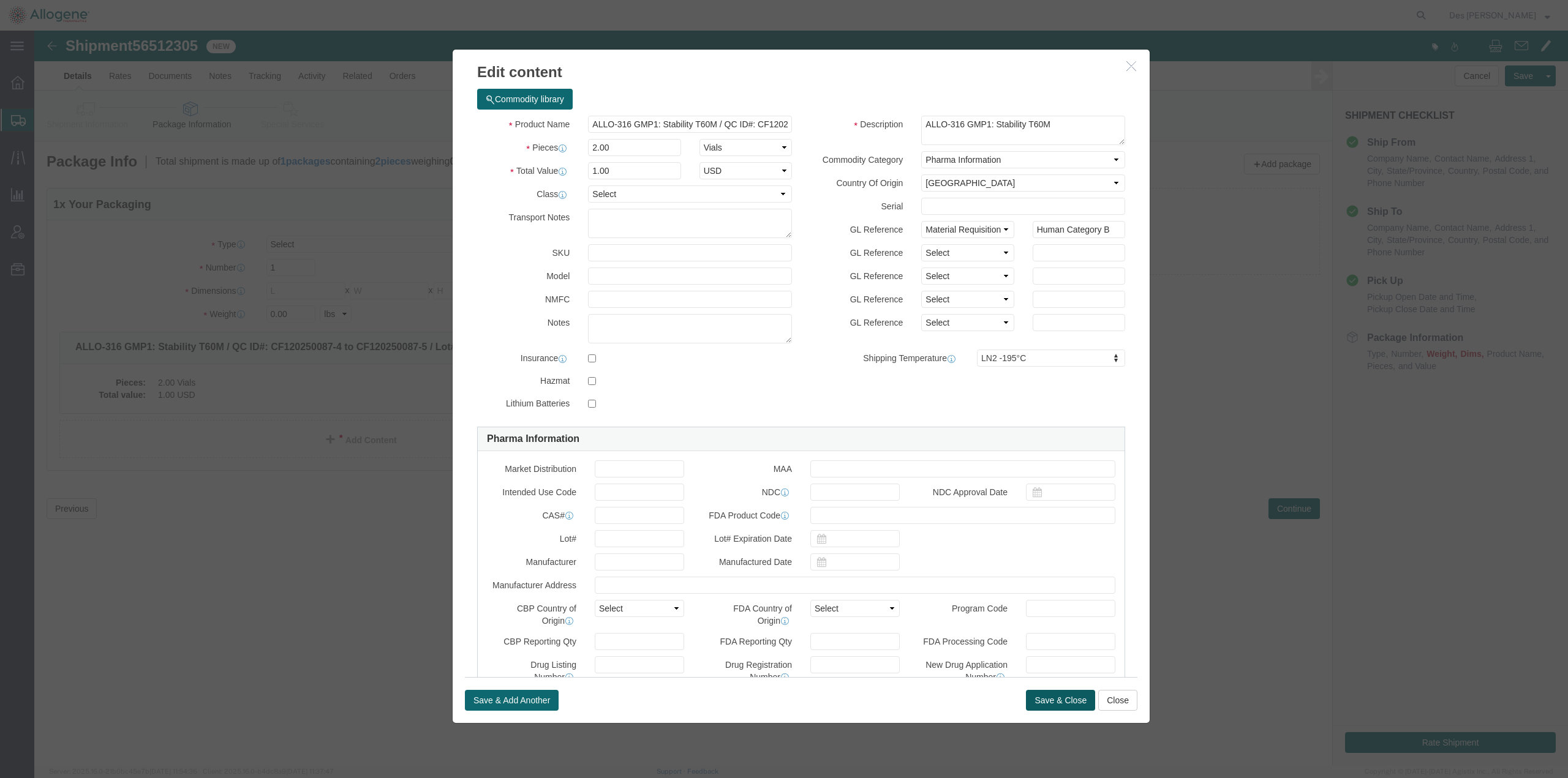
click button "Save & Close"
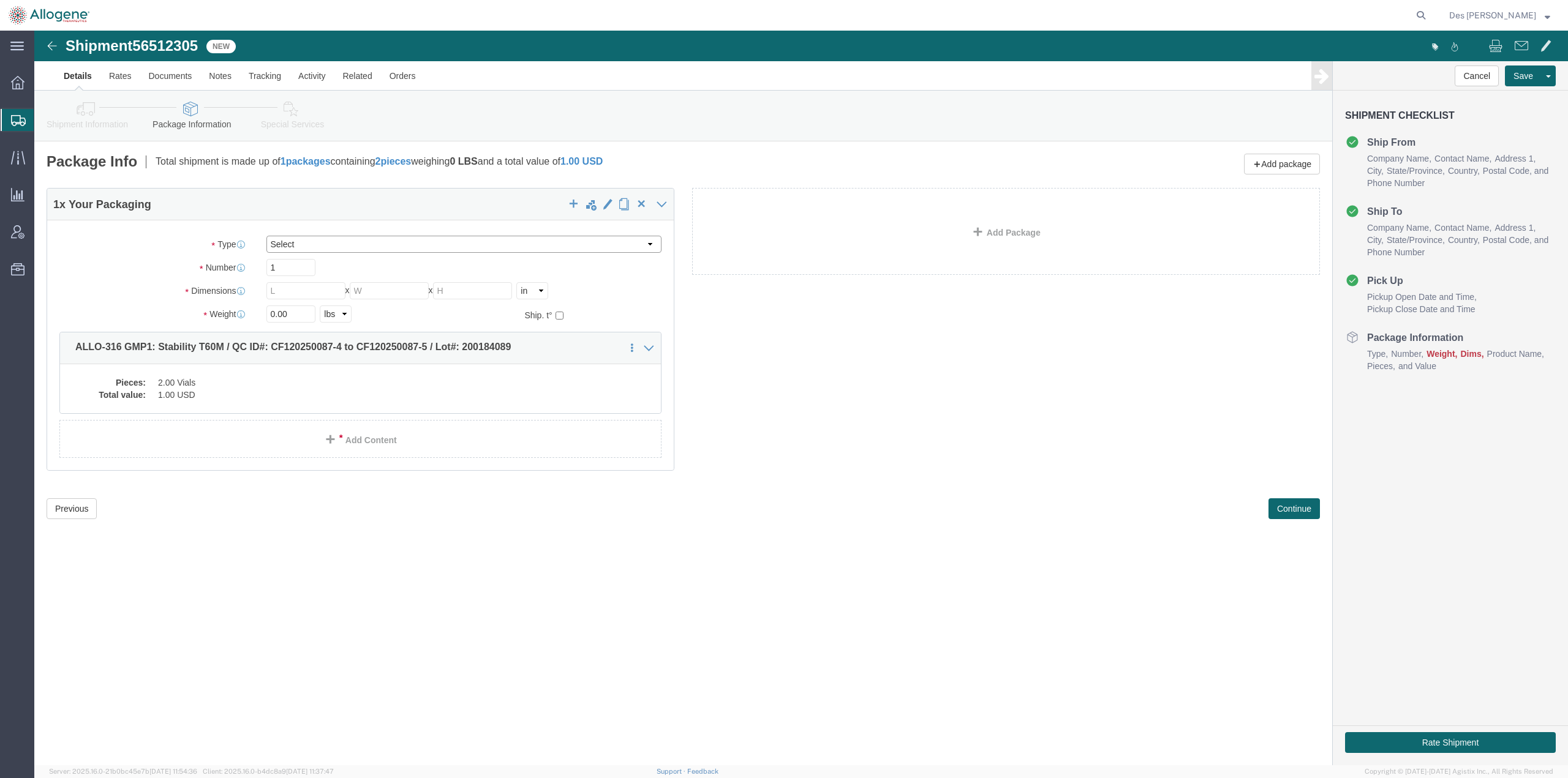
click select "Select [DATE] Ambient [DATE] Dry Ice BC30 BC30 Ambient BC42 BC42 Frozen BC61 (C…"
select select "SS01"
click select "Select [DATE] Ambient [DATE] Dry Ice BC30 BC30 Ambient BC42 BC42 Frozen BC61 (C…"
type input "24.00"
type input "23.20"
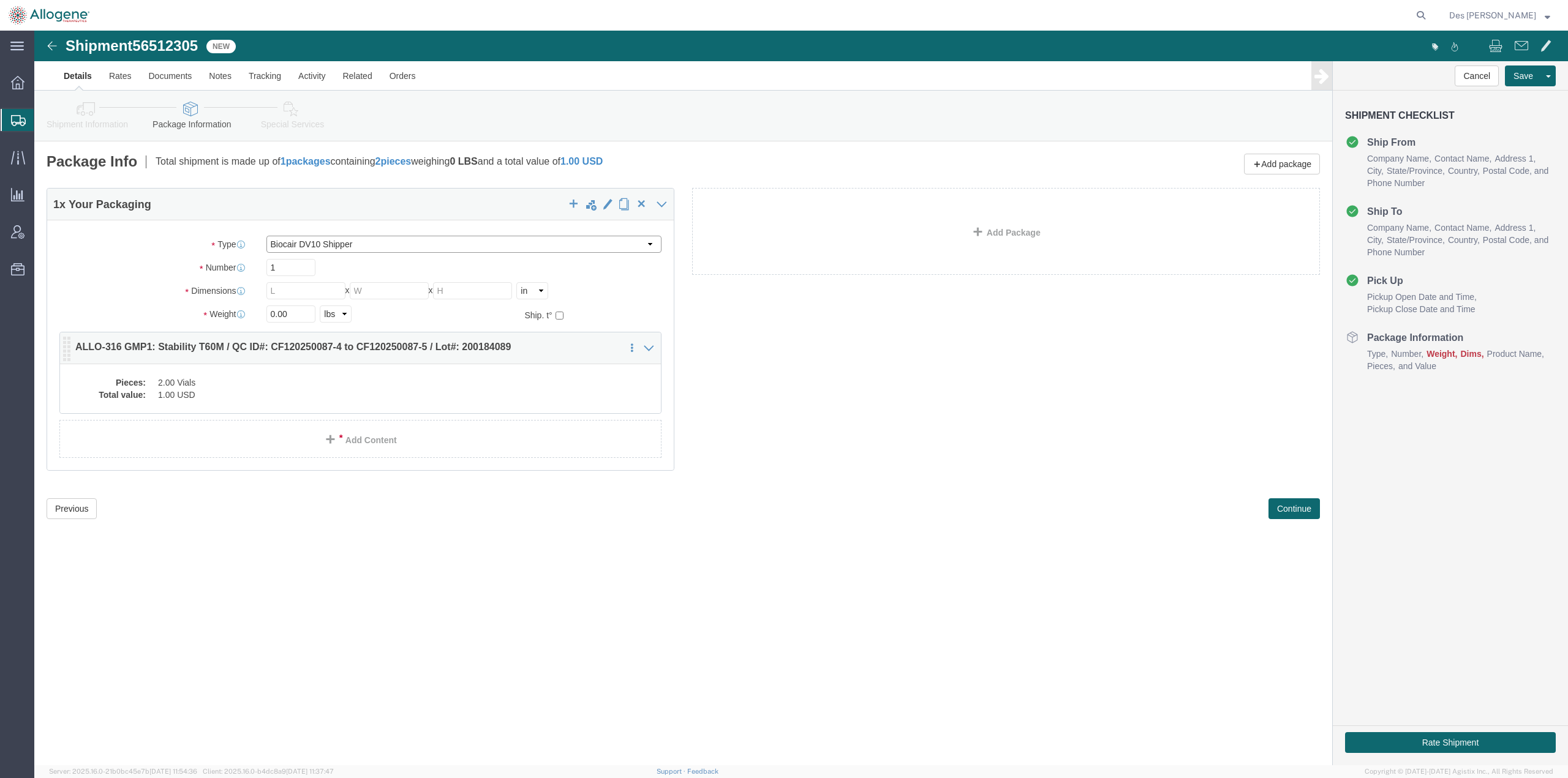
type input "37.00"
type input "106.5"
type input "[MEDICAL_DATA]"
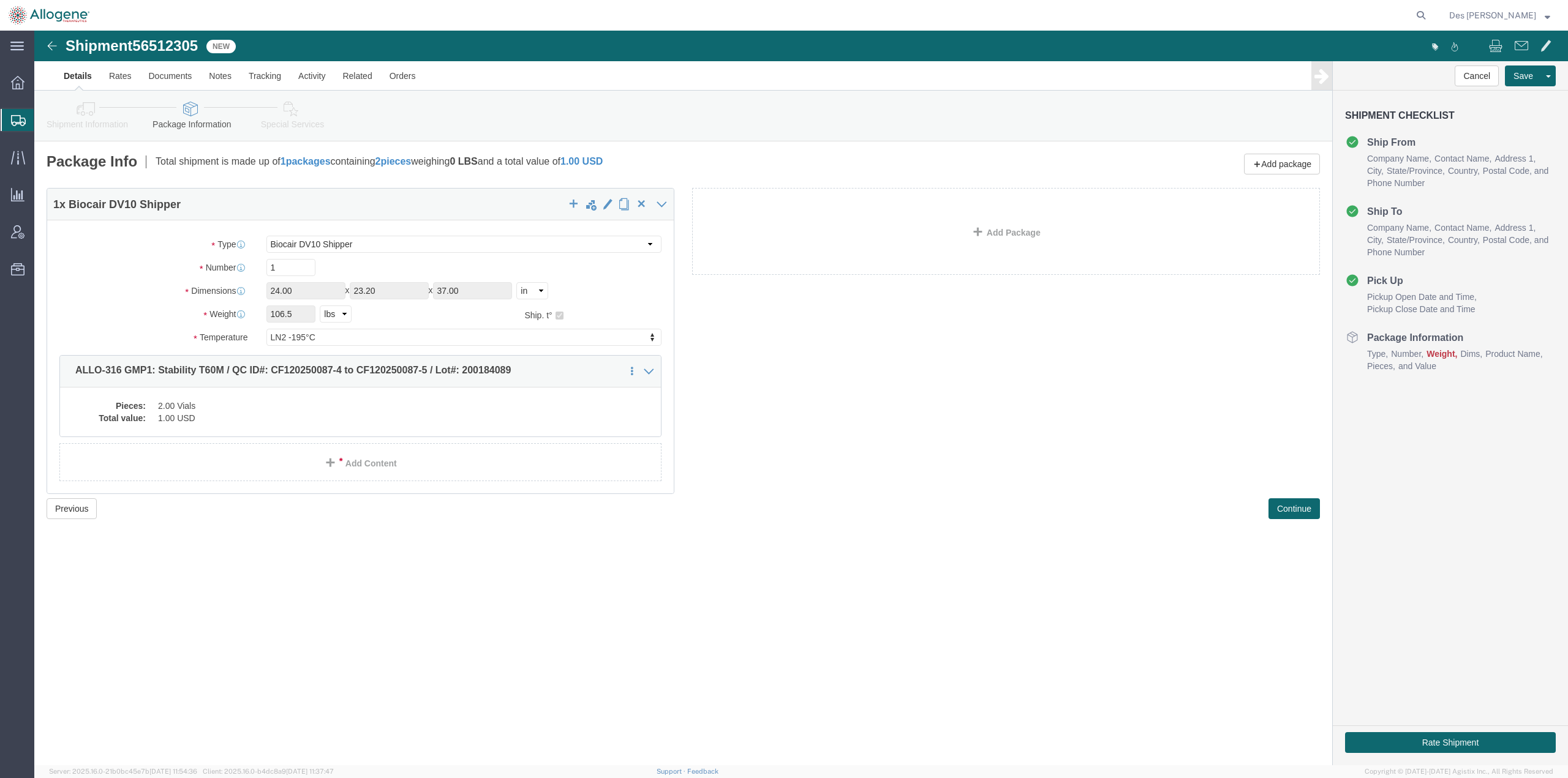
click div "Shipment 56512305 New Details Rates Documents Notes Tracking Activity Related O…"
click button "Continue"
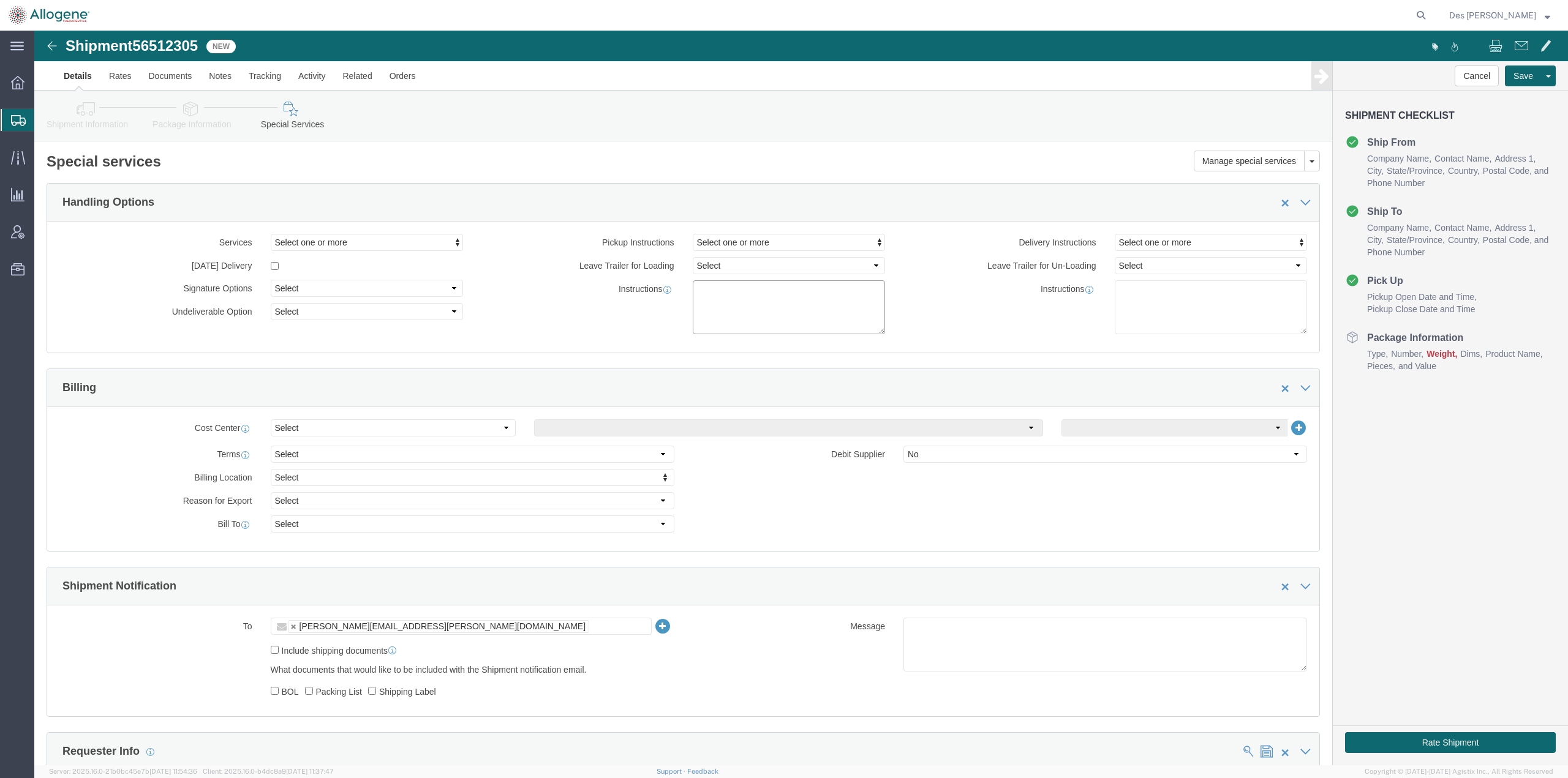
click textarea
type textarea "Please provide 1 x DV10 or Cryoport standard [PERSON_NAME] with GPS and live vi…"
click button "Save"
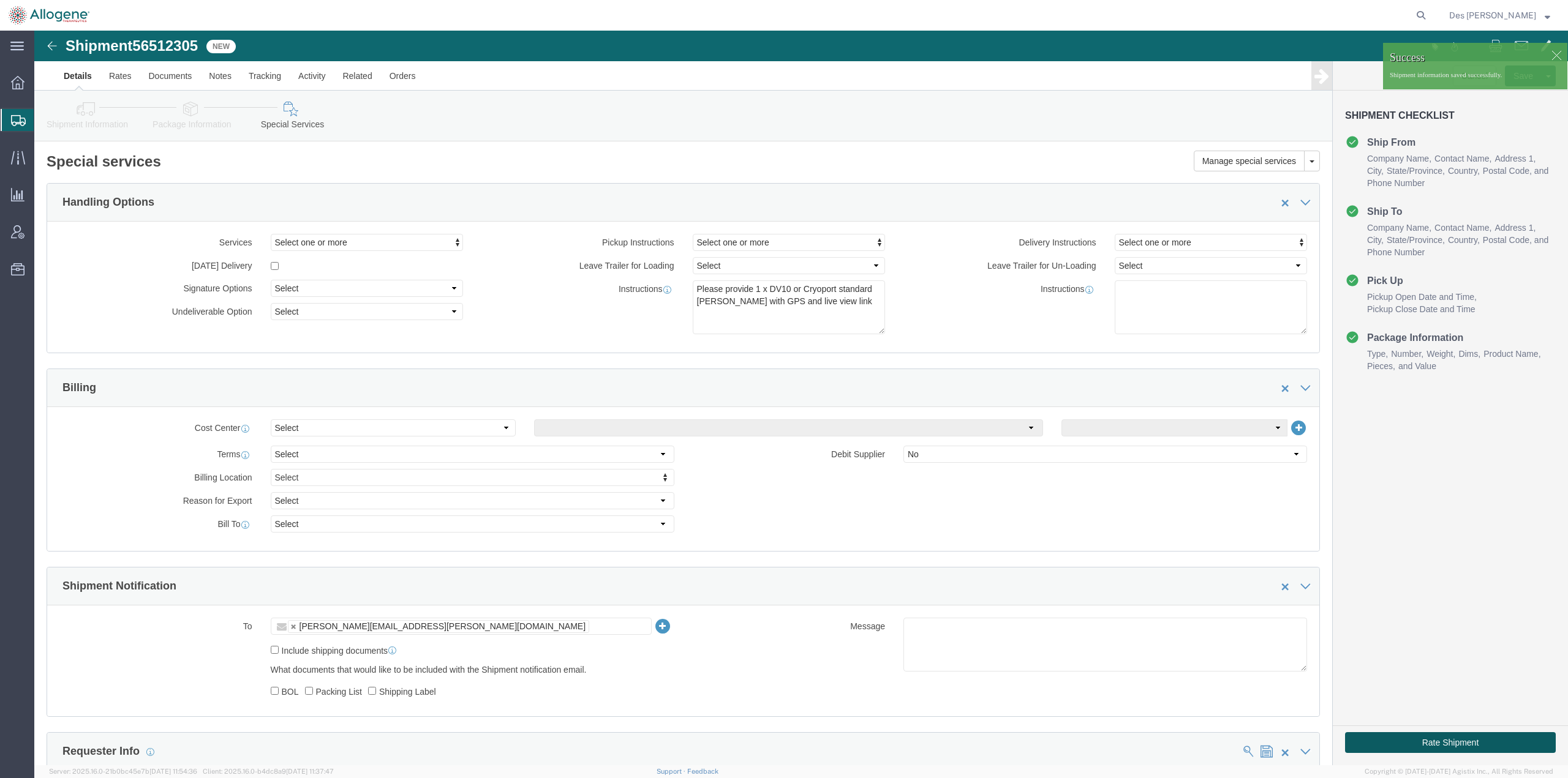
click button "Rate Shipment"
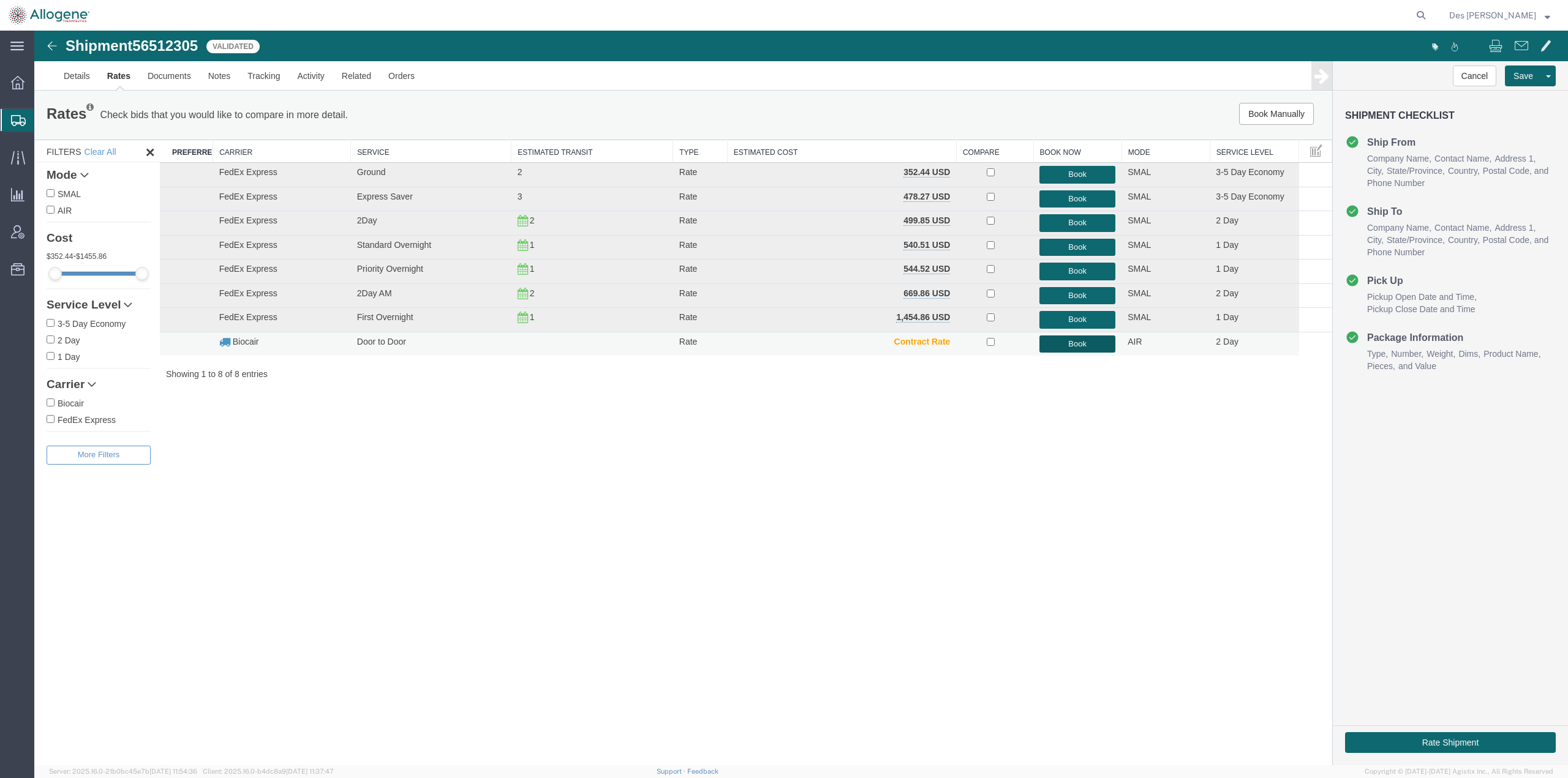
click at [1069, 345] on button "Book" at bounding box center [1078, 344] width 76 height 18
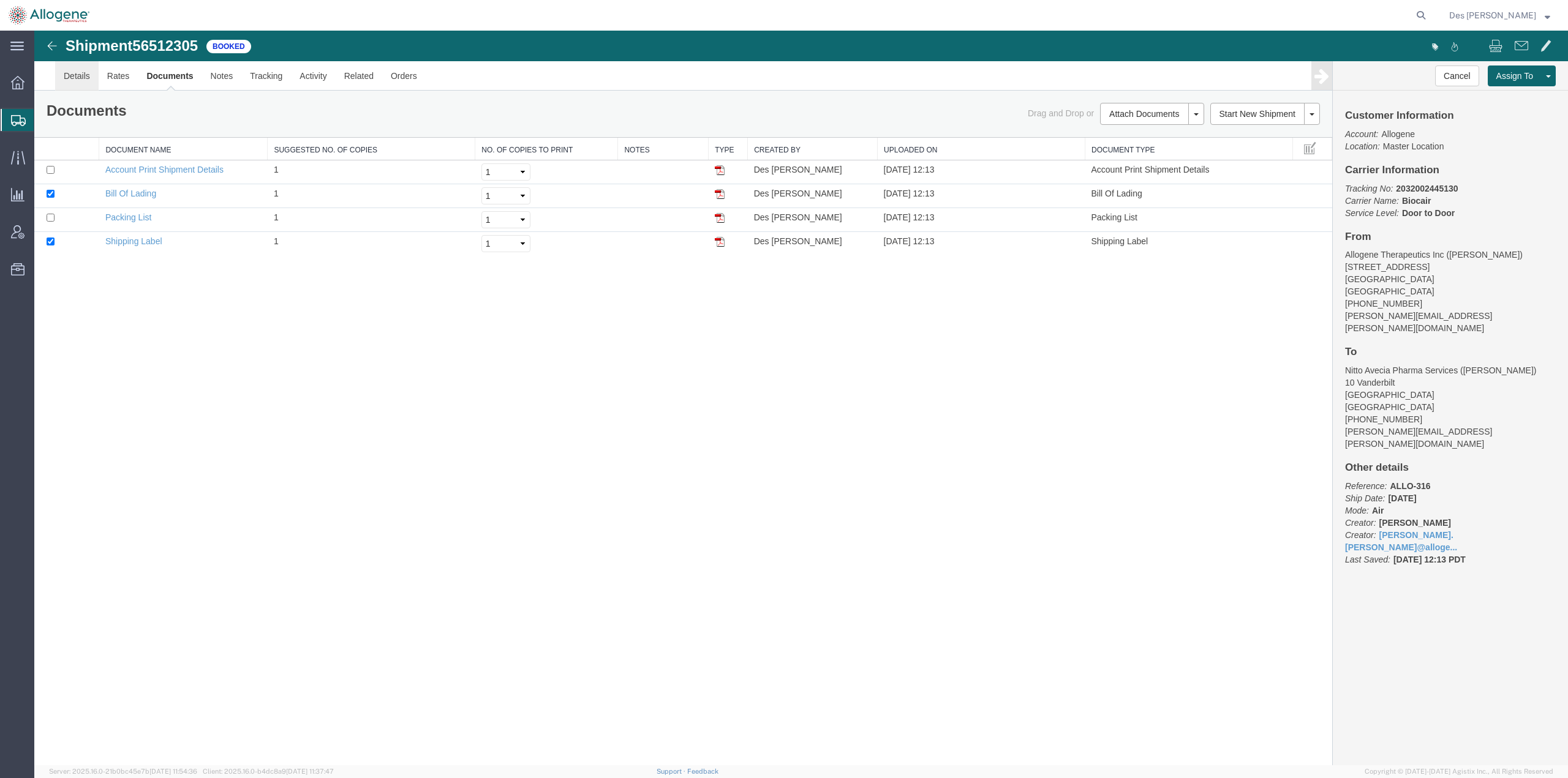
click at [77, 74] on link "Details" at bounding box center [77, 76] width 44 height 29
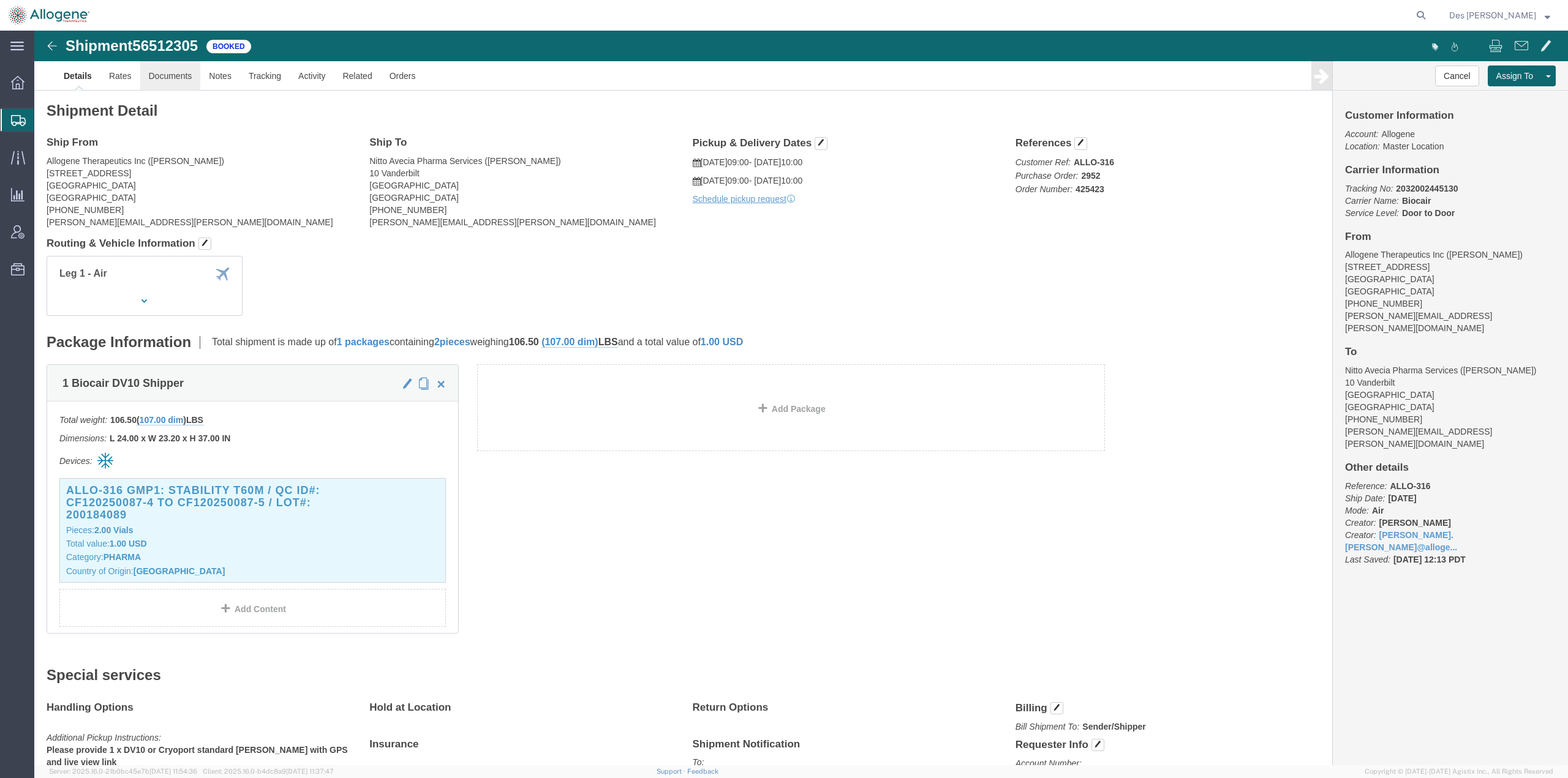
click link "Documents"
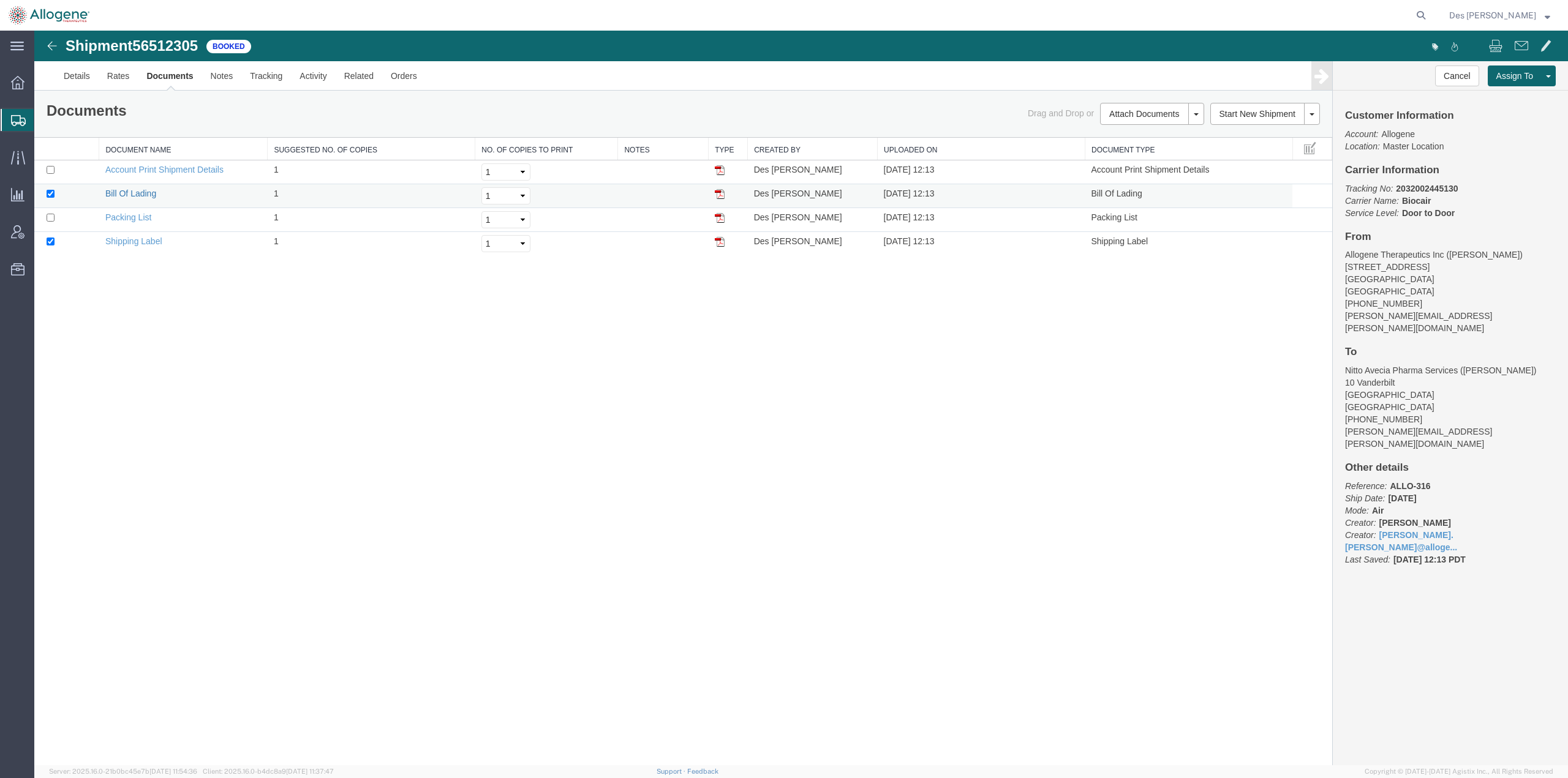
click at [146, 192] on link "Bill Of Lading" at bounding box center [130, 194] width 51 height 10
click at [81, 71] on link "Details" at bounding box center [77, 76] width 44 height 29
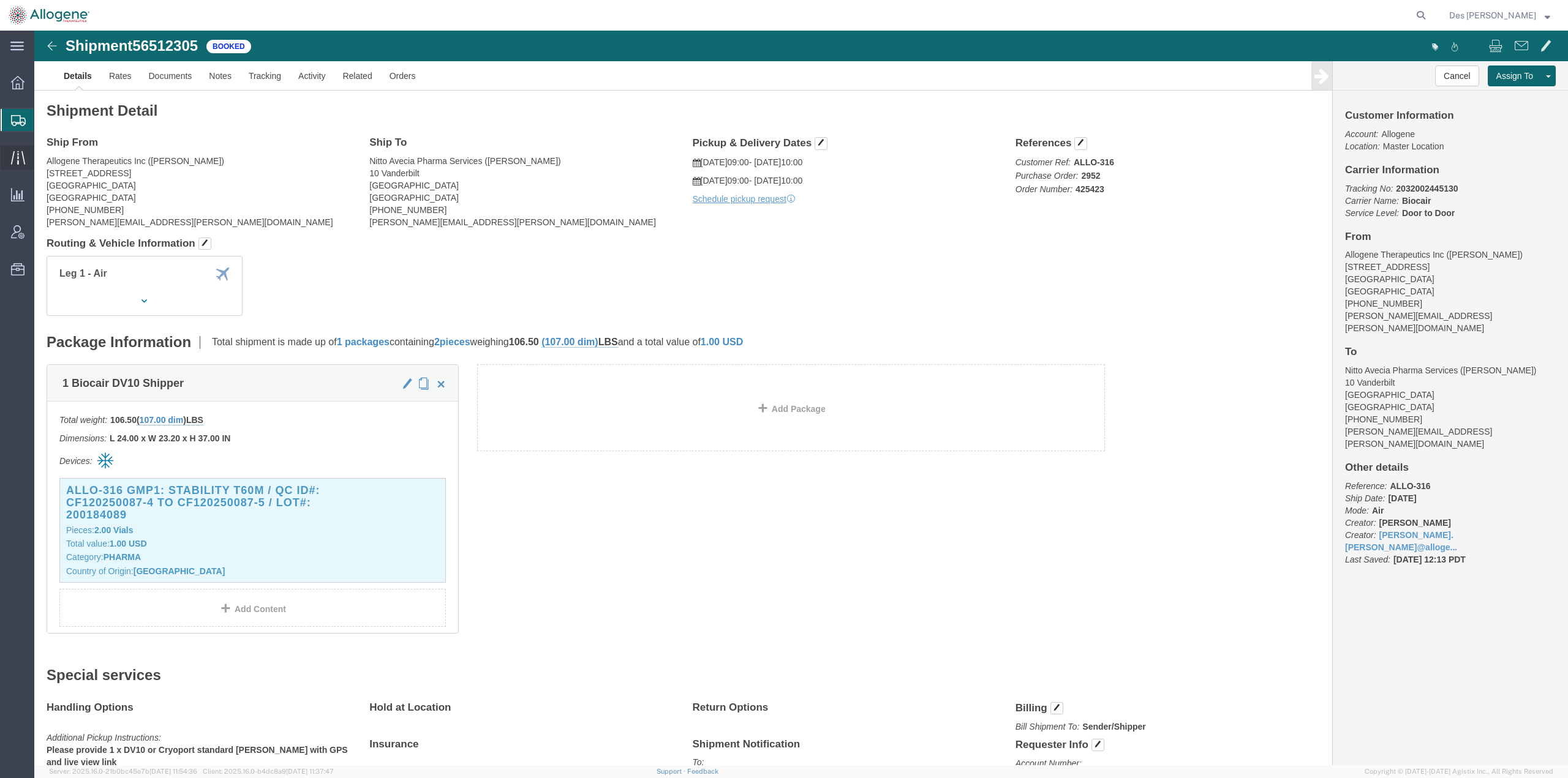
click at [42, 162] on span "Traffic" at bounding box center [38, 157] width 9 height 25
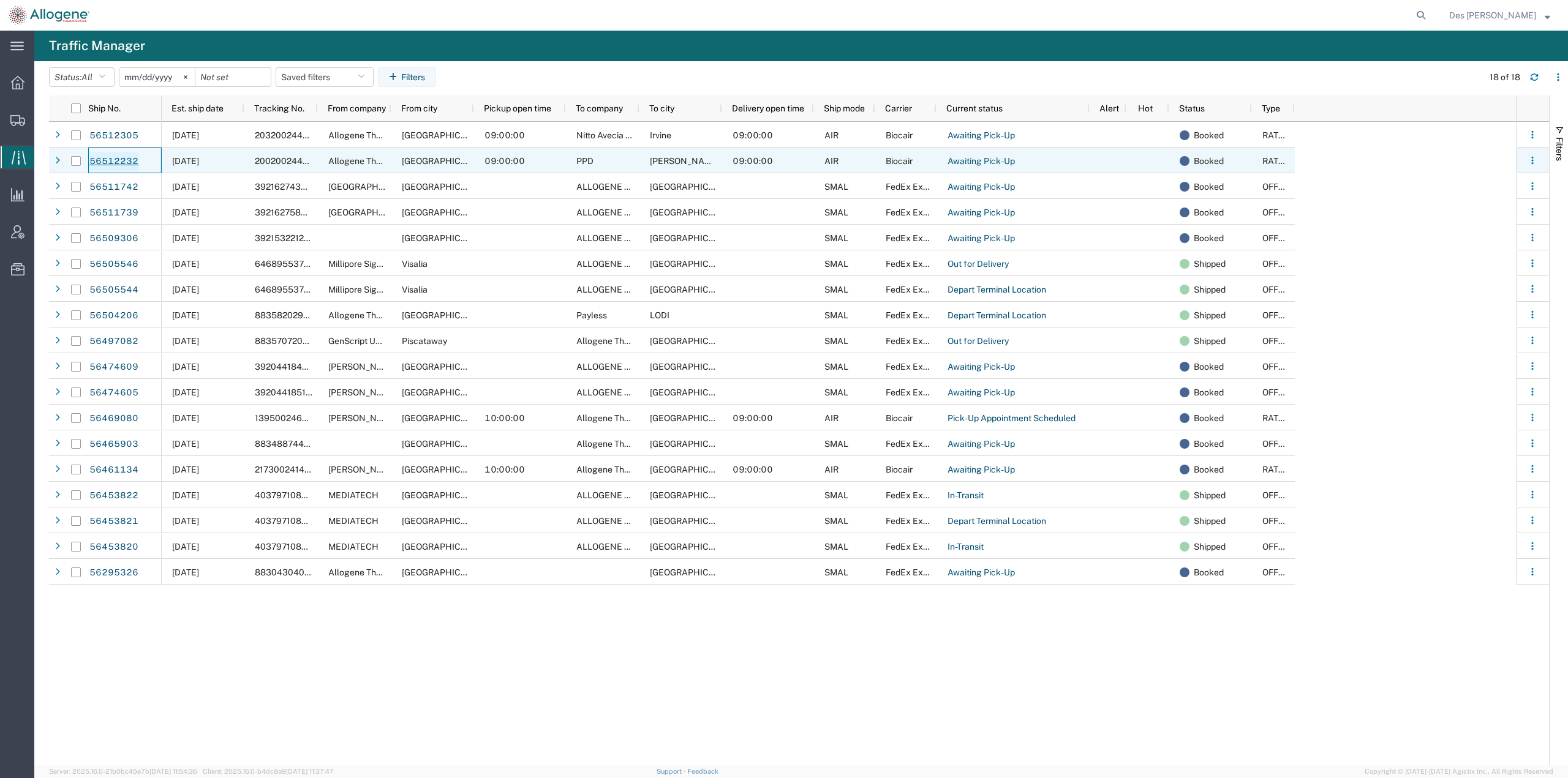
click at [117, 162] on link "56512232" at bounding box center [114, 162] width 50 height 20
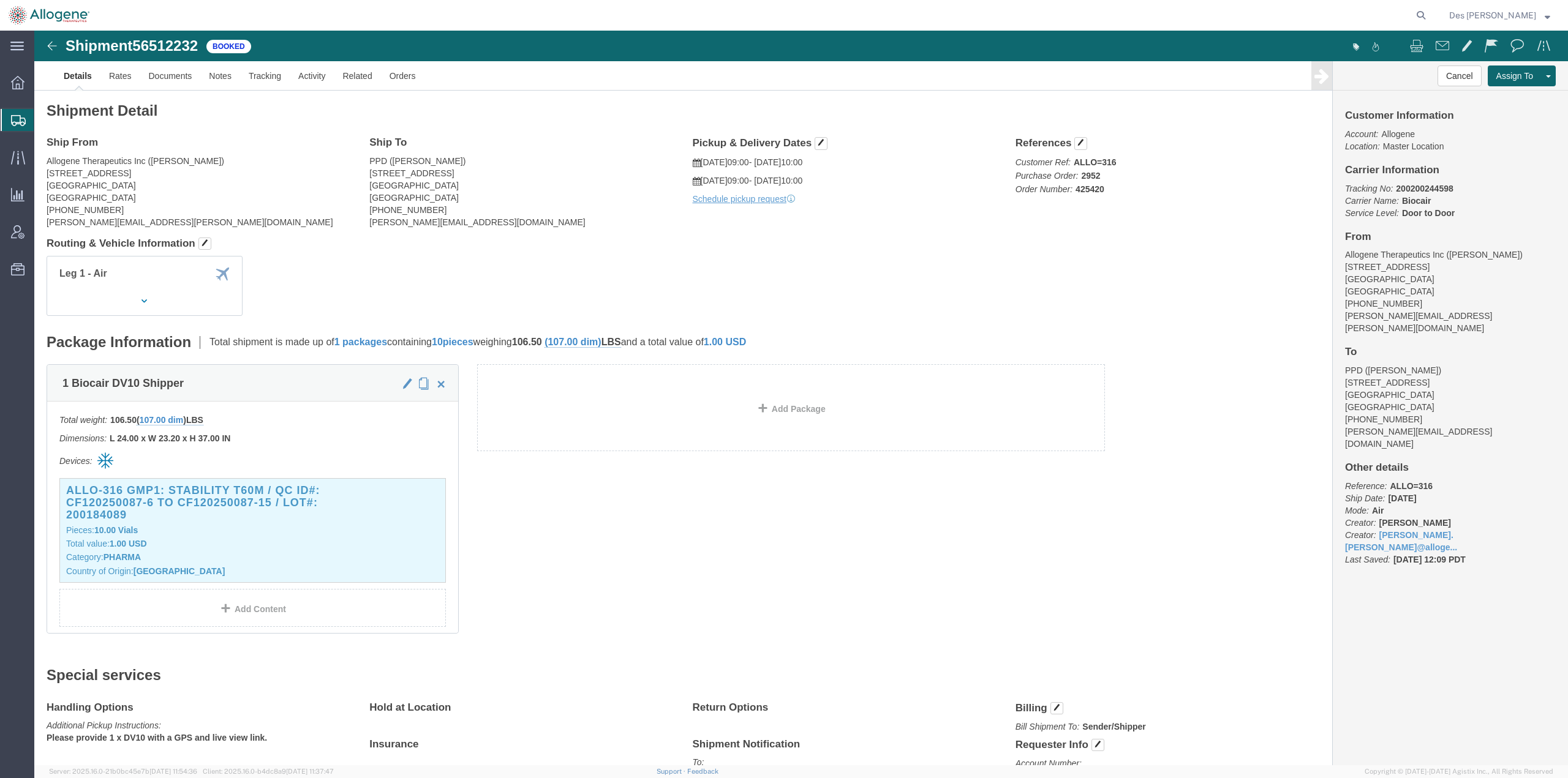
click at [44, 120] on span "Shipments" at bounding box center [39, 120] width 10 height 25
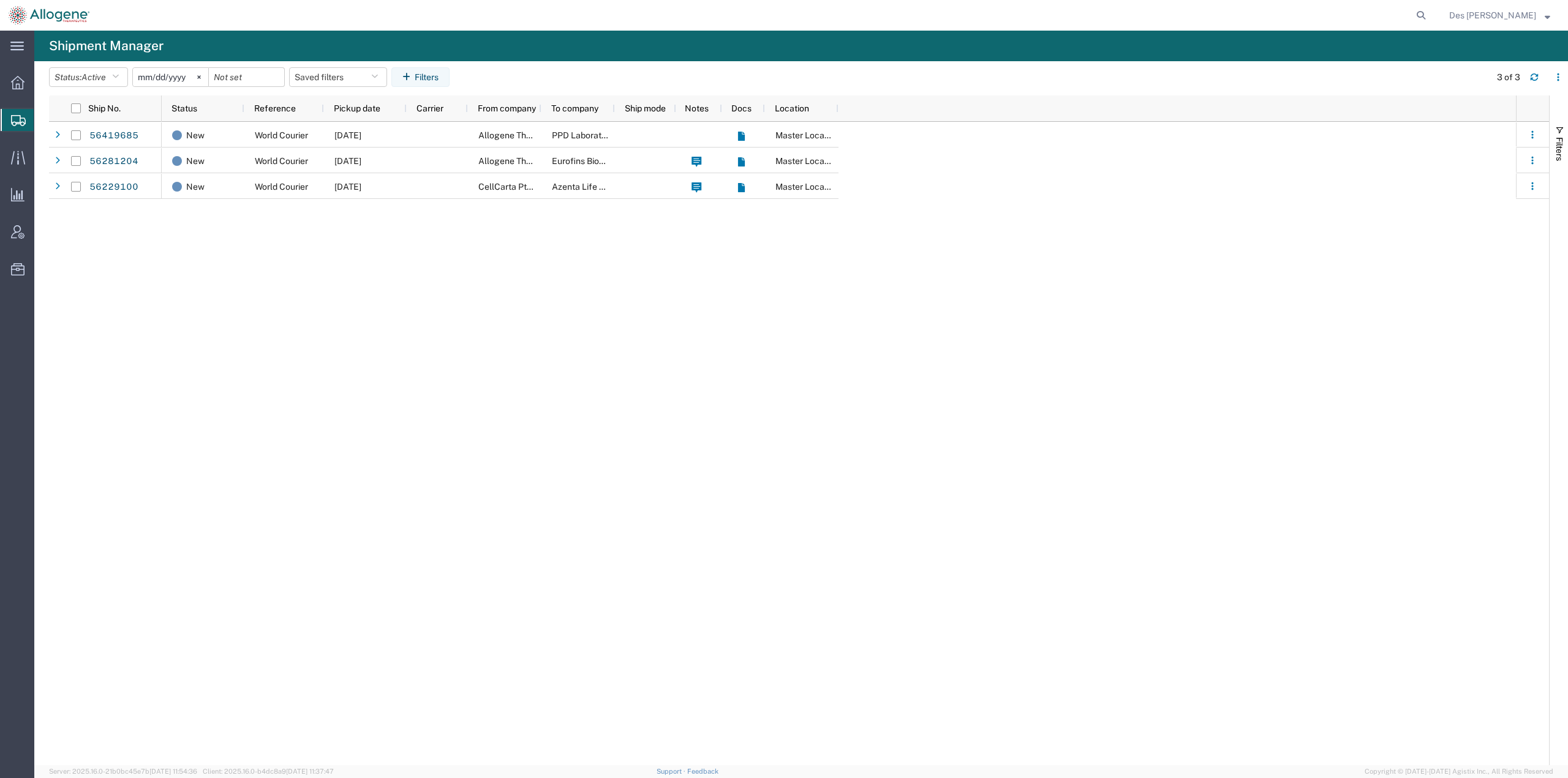
click at [666, 511] on div "New World Courier [DATE] Allogene Therapeutics PPD Laboratory Master Location N…" at bounding box center [839, 443] width 1355 height 643
